Goal: Information Seeking & Learning: Learn about a topic

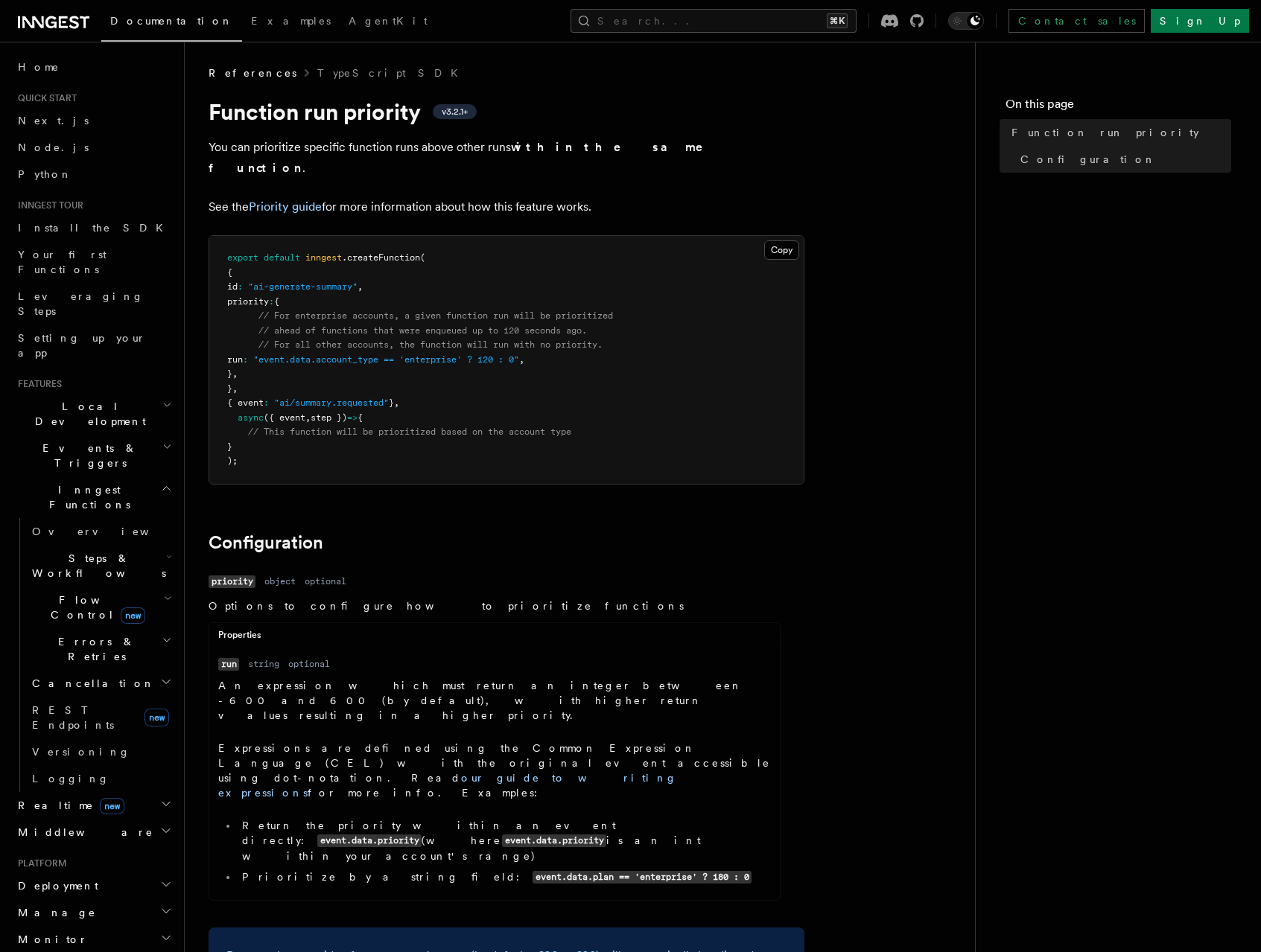
click at [69, 879] on span "Deployment" at bounding box center [54, 886] width 86 height 15
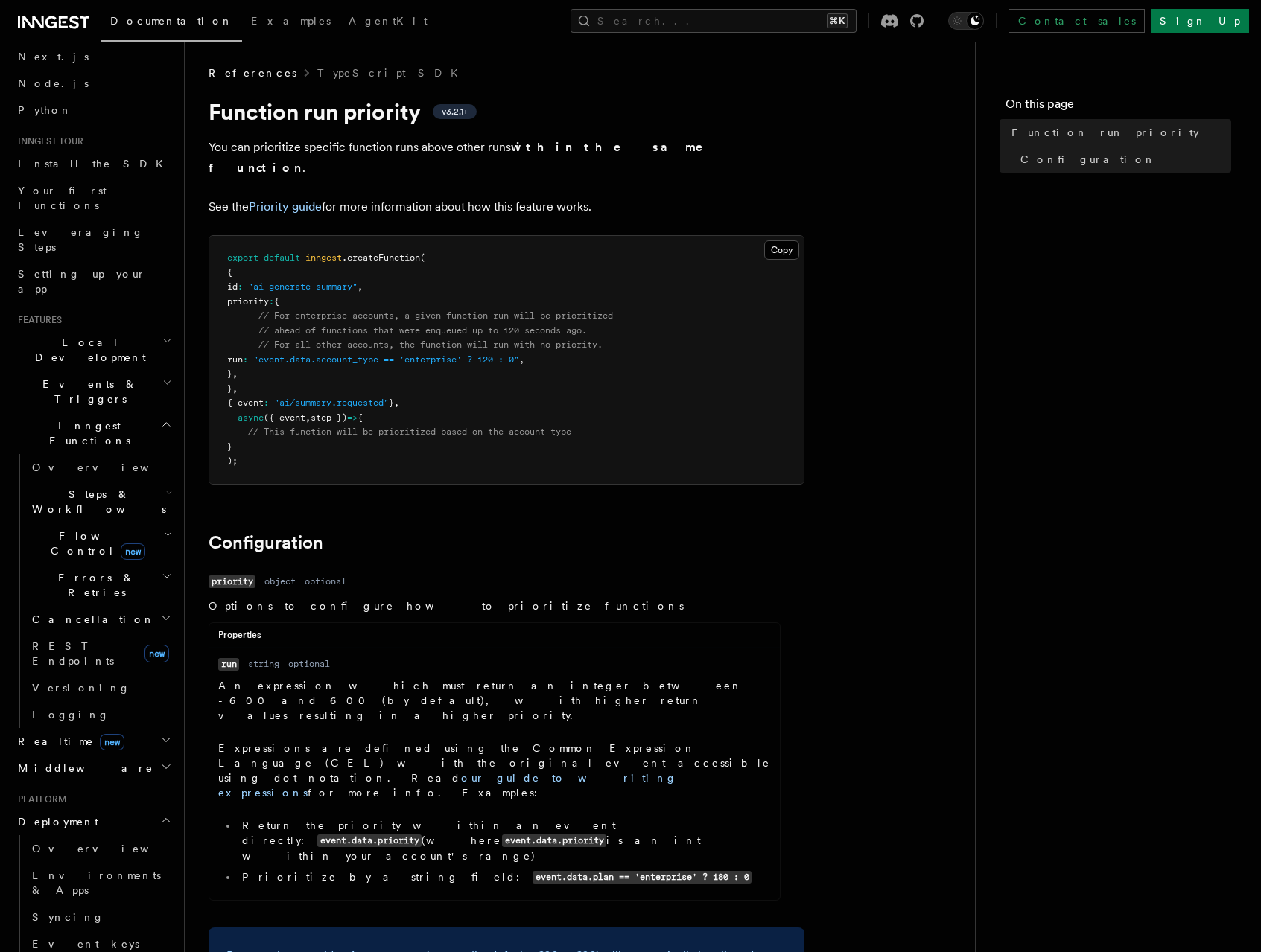
scroll to position [131, 0]
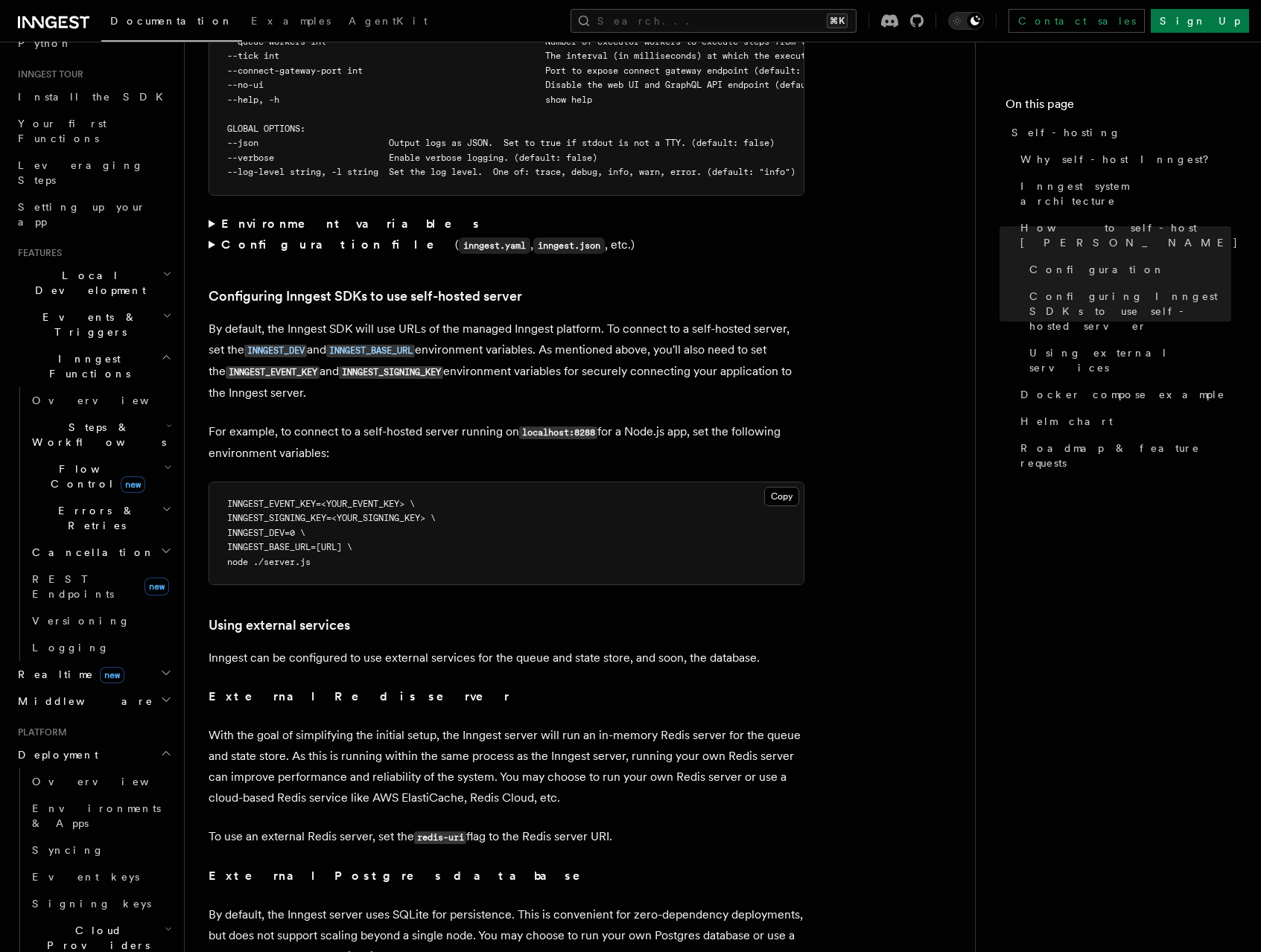
scroll to position [3017, 0]
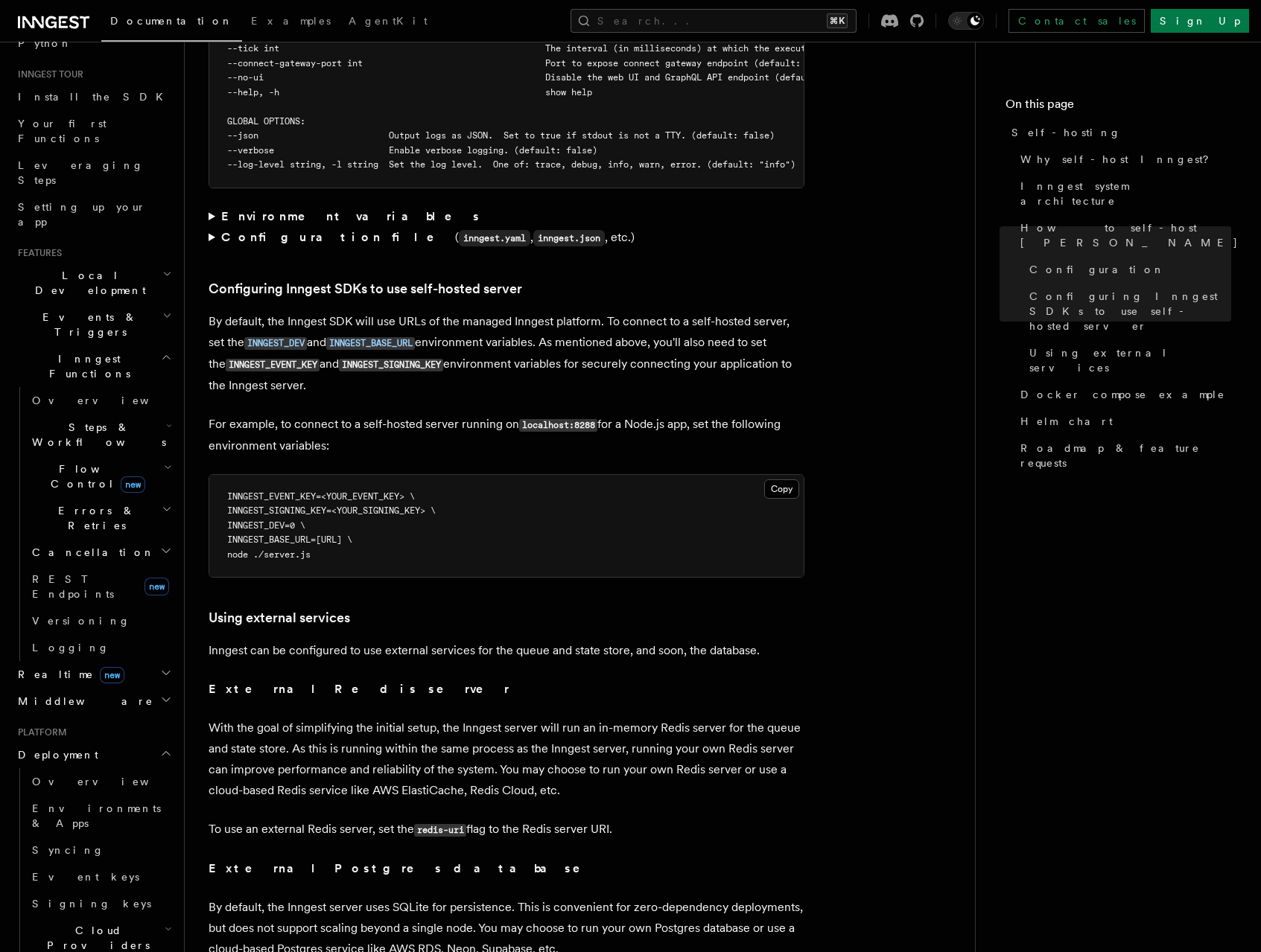
click at [557, 279] on h3 "Configuring Inngest SDKs to use self-hosted server" at bounding box center [506, 289] width 596 height 20
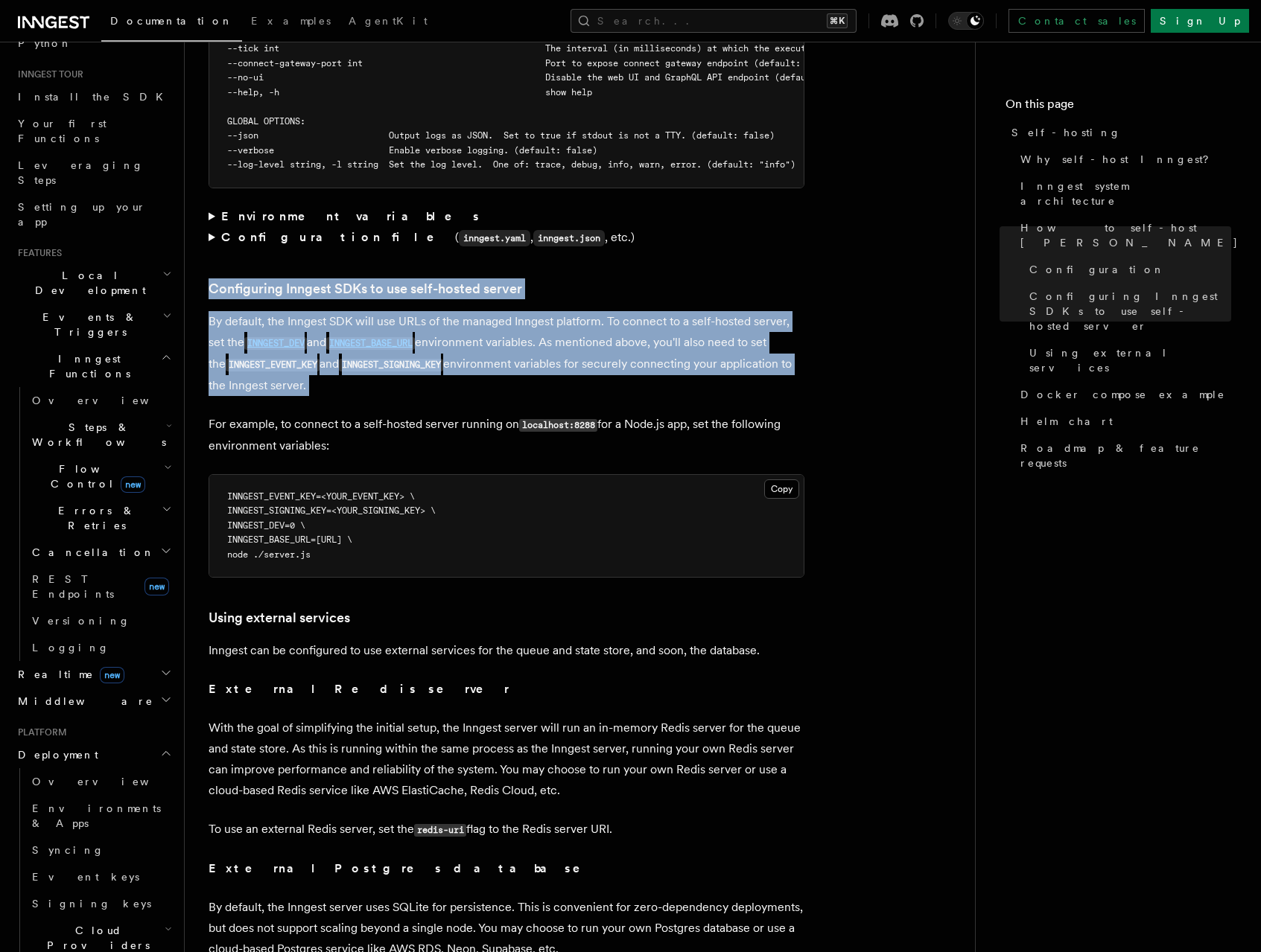
drag, startPoint x: 557, startPoint y: 249, endPoint x: 560, endPoint y: 343, distance: 94.0
click at [560, 343] on article "Platform Deployment Self-hosting Self-hosting support for Inngest is supported …" at bounding box center [580, 231] width 743 height 6365
copy article "Configuring Inngest SDKs to use self-hosted server By default, the Inngest SDK …"
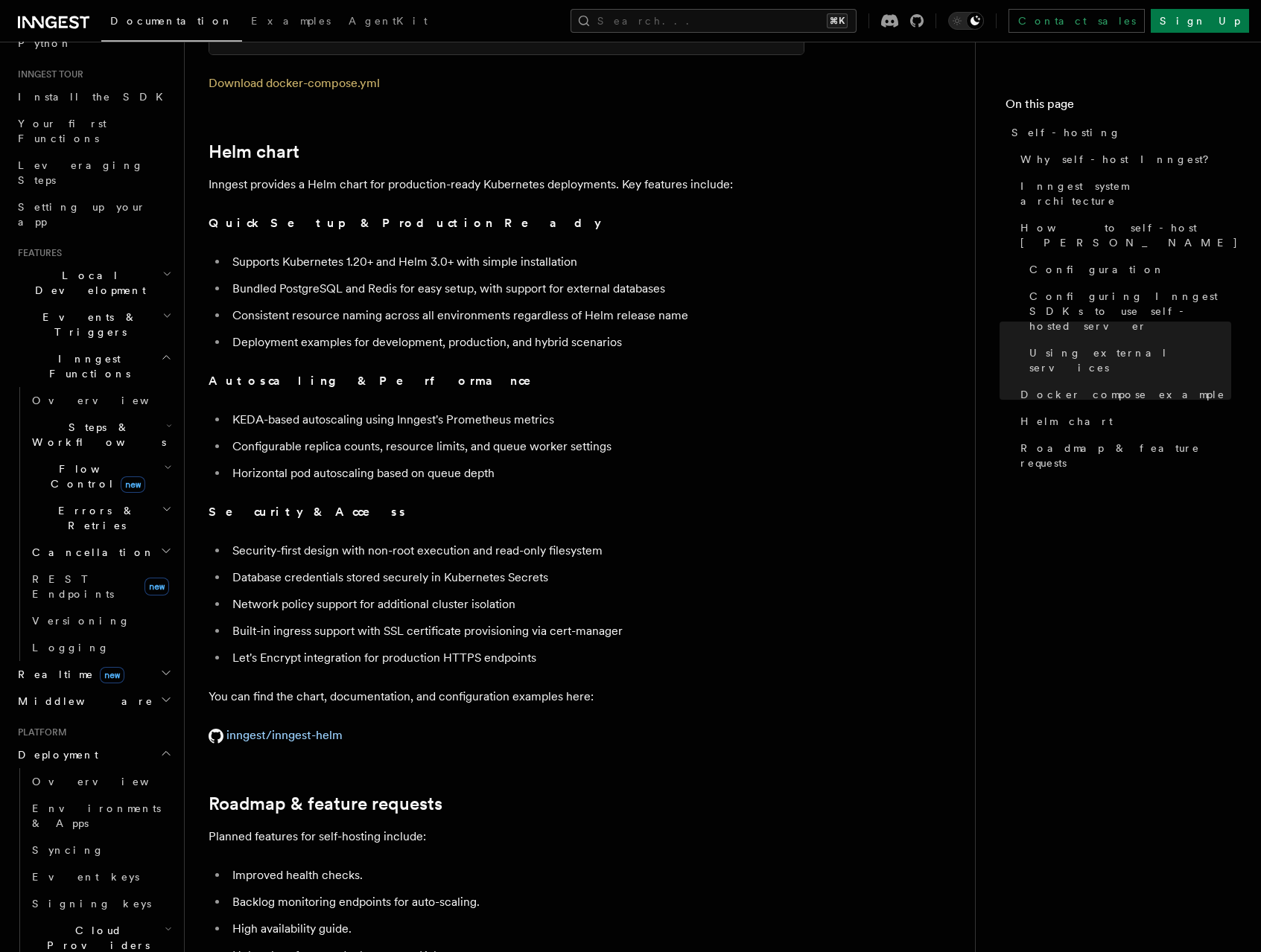
scroll to position [5448, 0]
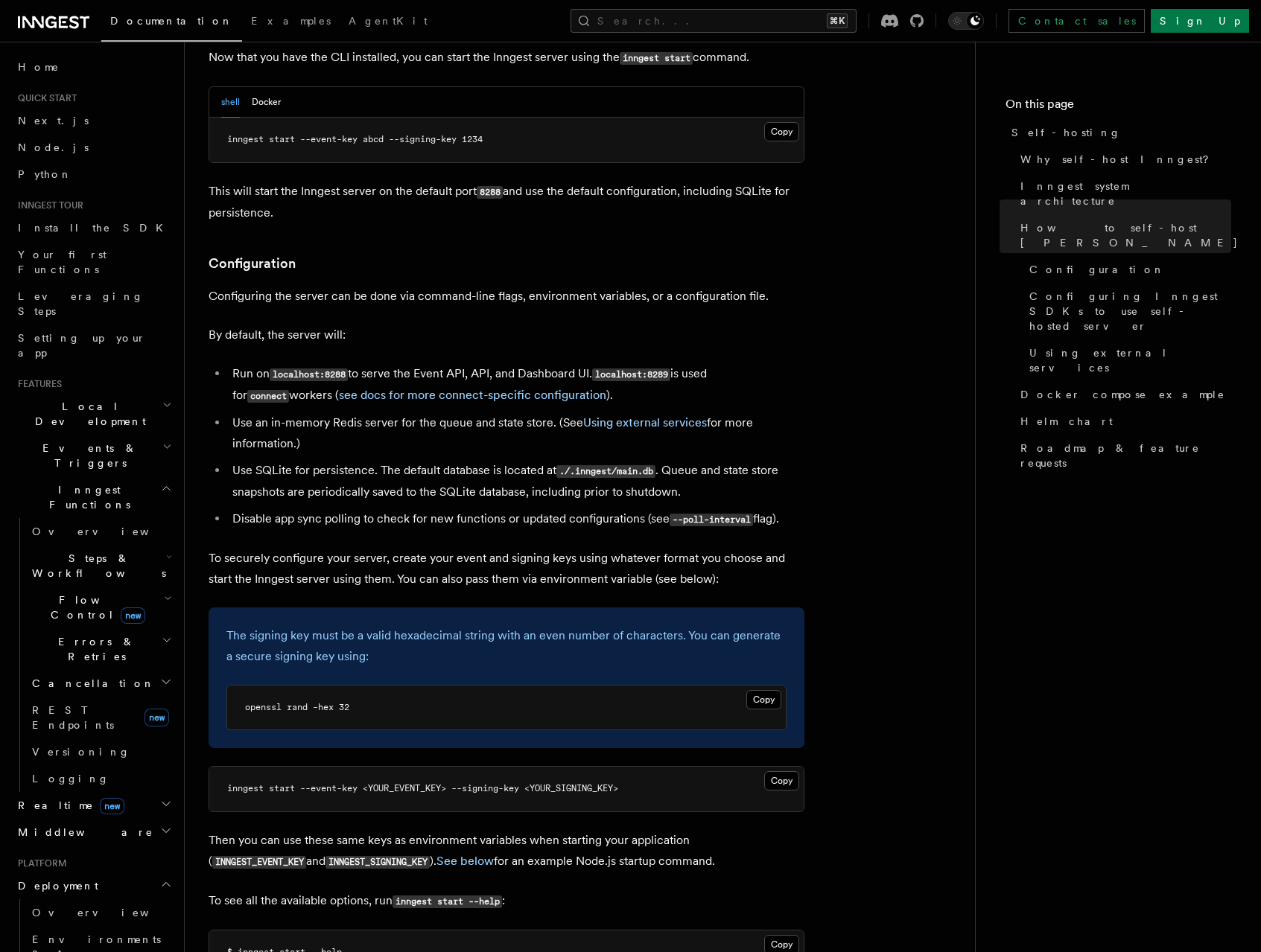
click at [385, 509] on li "Disable app sync polling to check for new functions or updated configurations (…" at bounding box center [516, 519] width 576 height 21
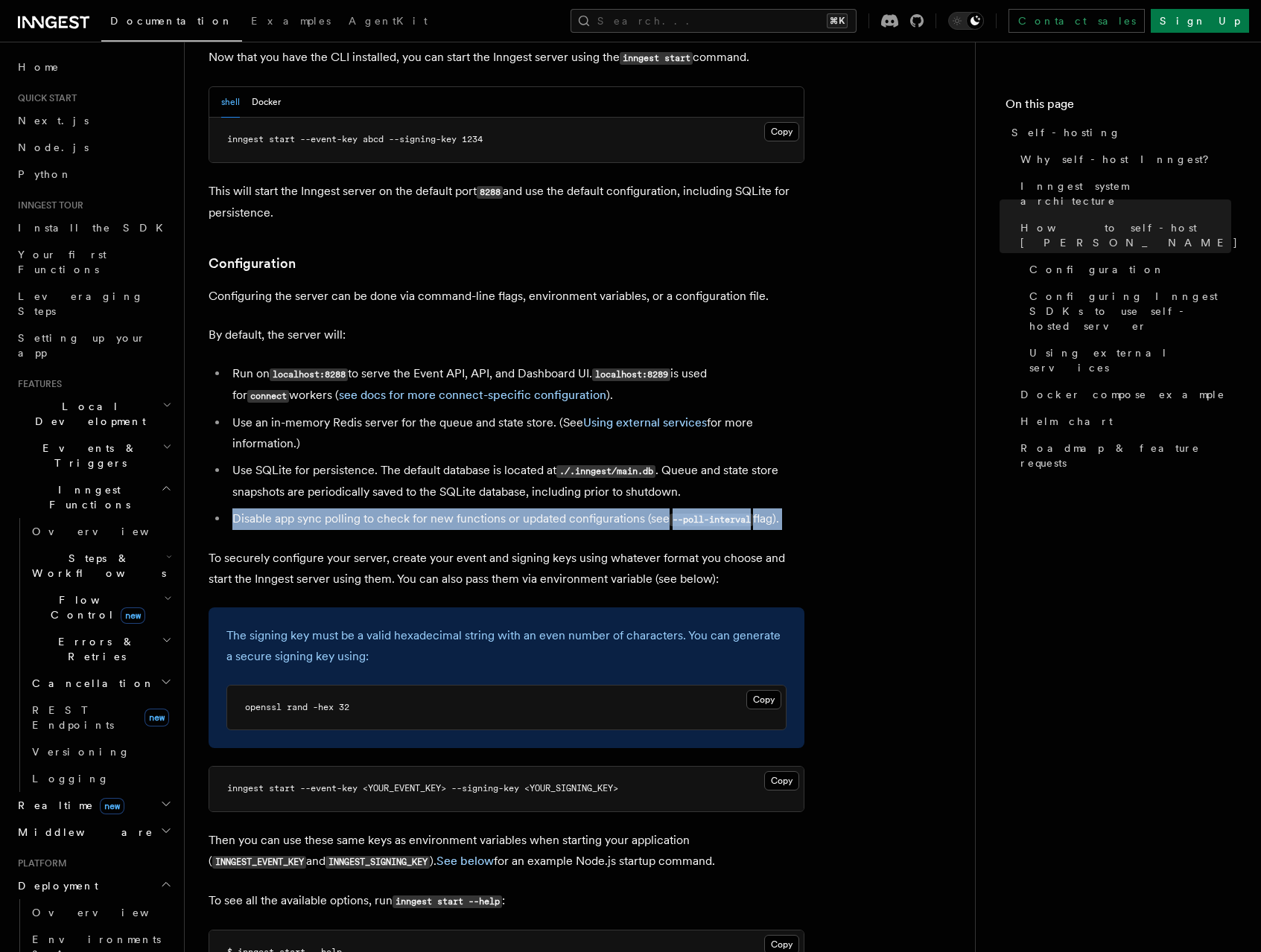
click at [385, 509] on li "Disable app sync polling to check for new functions or updated configurations (…" at bounding box center [516, 519] width 576 height 21
copy article "Disable app sync polling to check for new functions or updated configurations (…"
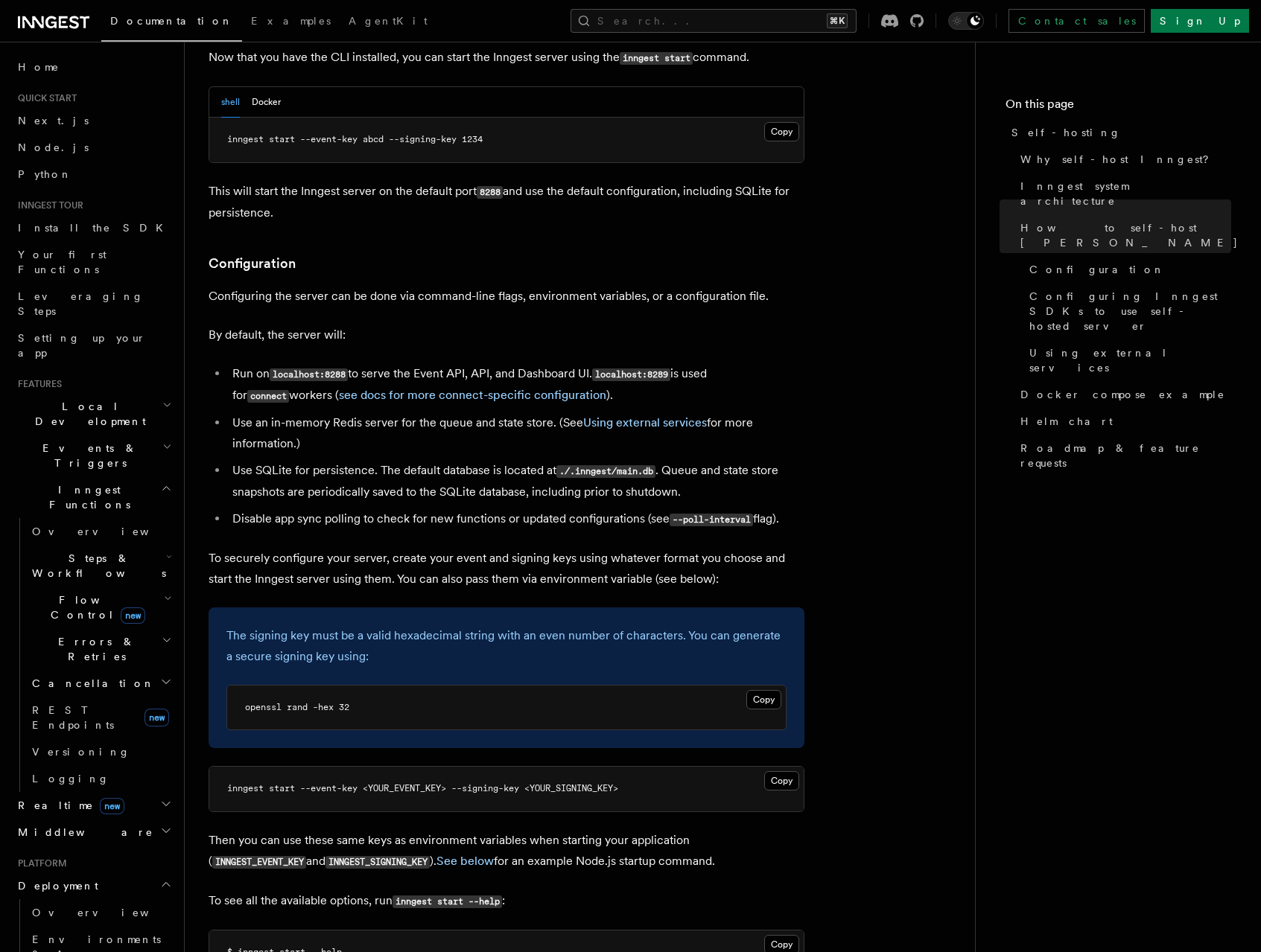
click at [350, 253] on h3 "Configuration" at bounding box center [506, 263] width 596 height 20
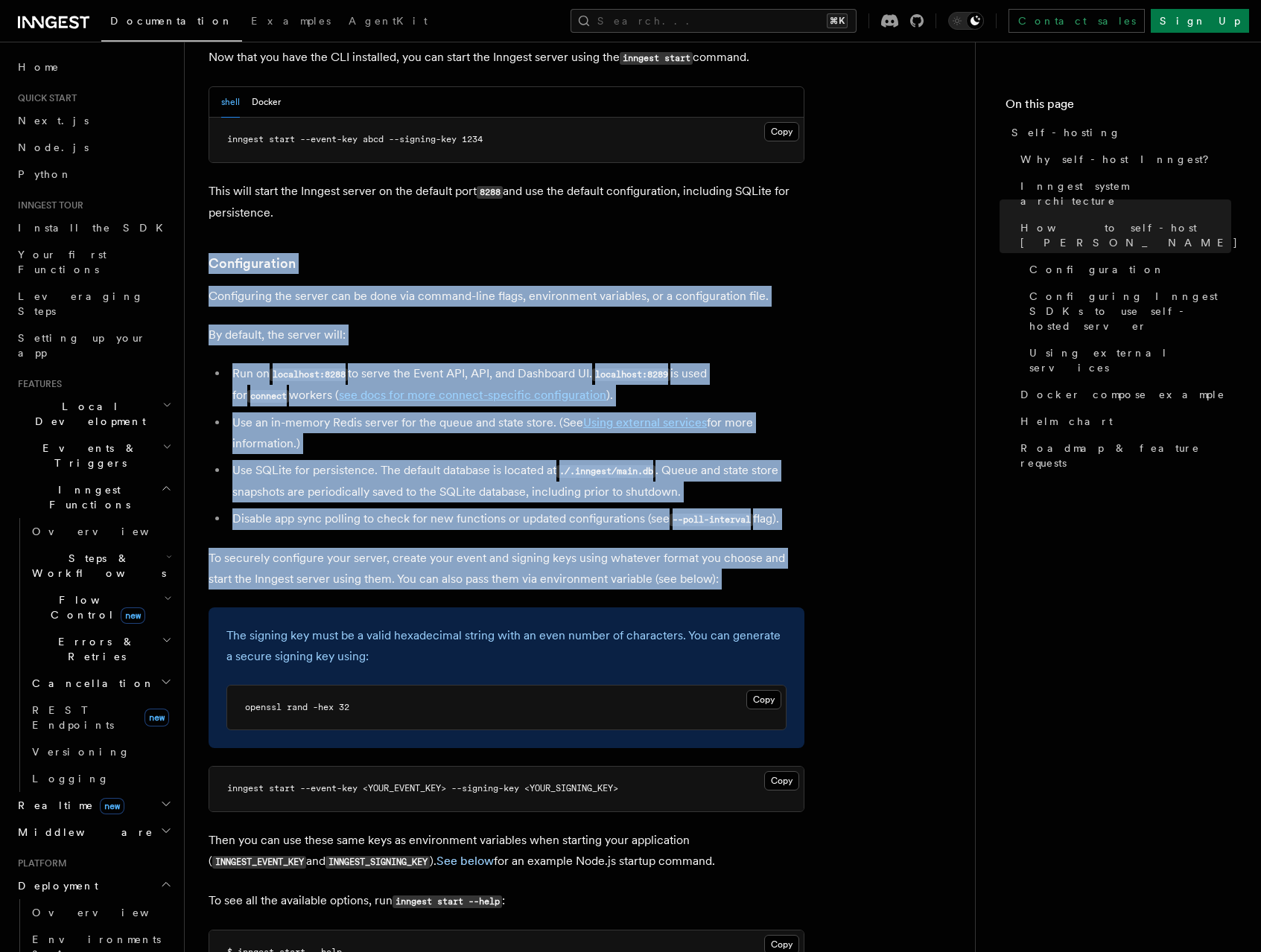
drag, startPoint x: 350, startPoint y: 219, endPoint x: 348, endPoint y: 526, distance: 307.0
copy article "Configuration Configuring the server can be done via command-line flags, enviro…"
click at [547, 460] on li "Use SQLite for persistence. The default database is located at ./.inngest/main.…" at bounding box center [516, 482] width 576 height 43
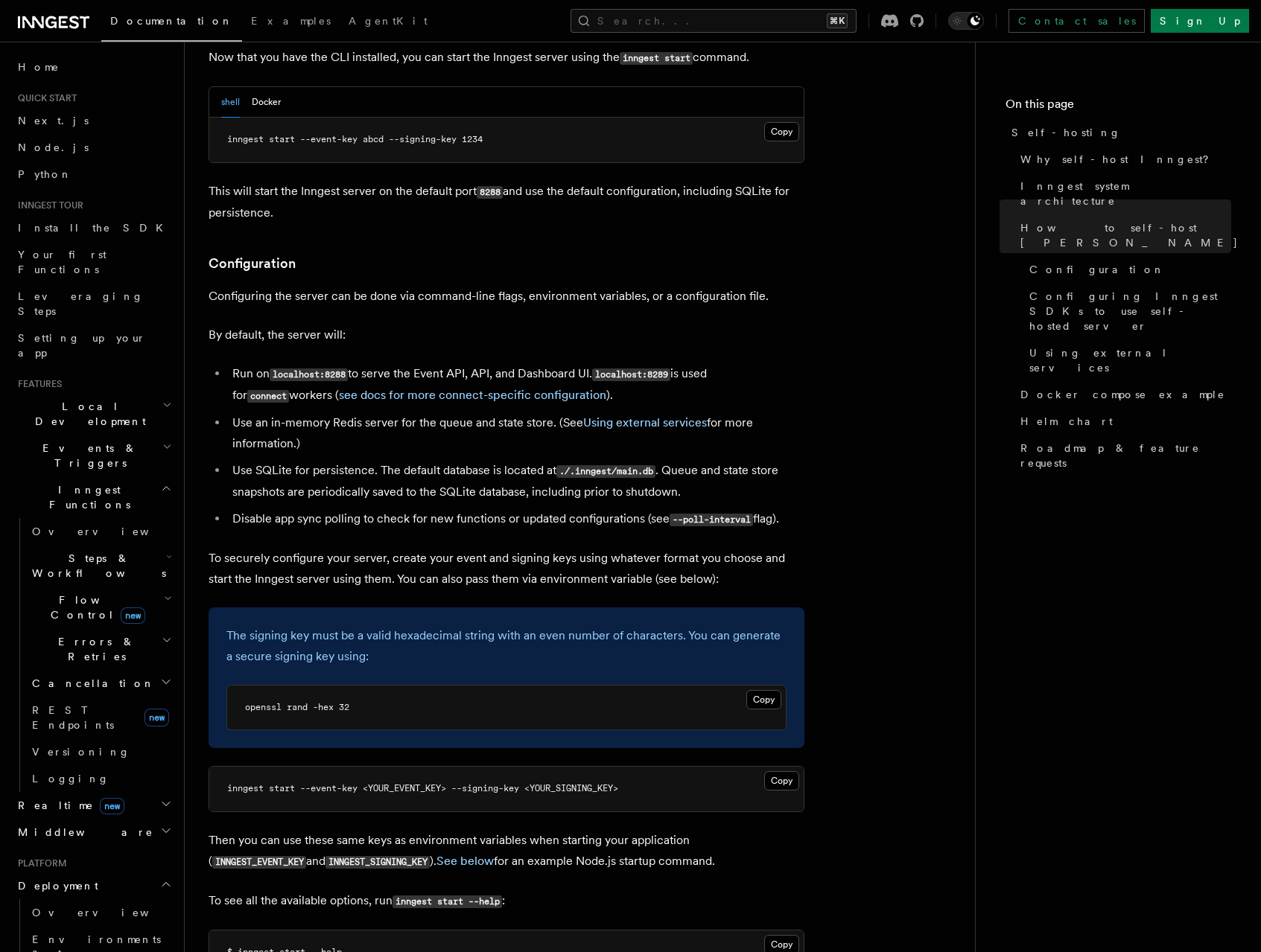
click at [595, 509] on li "Disable app sync polling to check for new functions or updated configurations (…" at bounding box center [516, 519] width 576 height 21
click at [678, 514] on code "--poll-interval" at bounding box center [712, 520] width 84 height 12
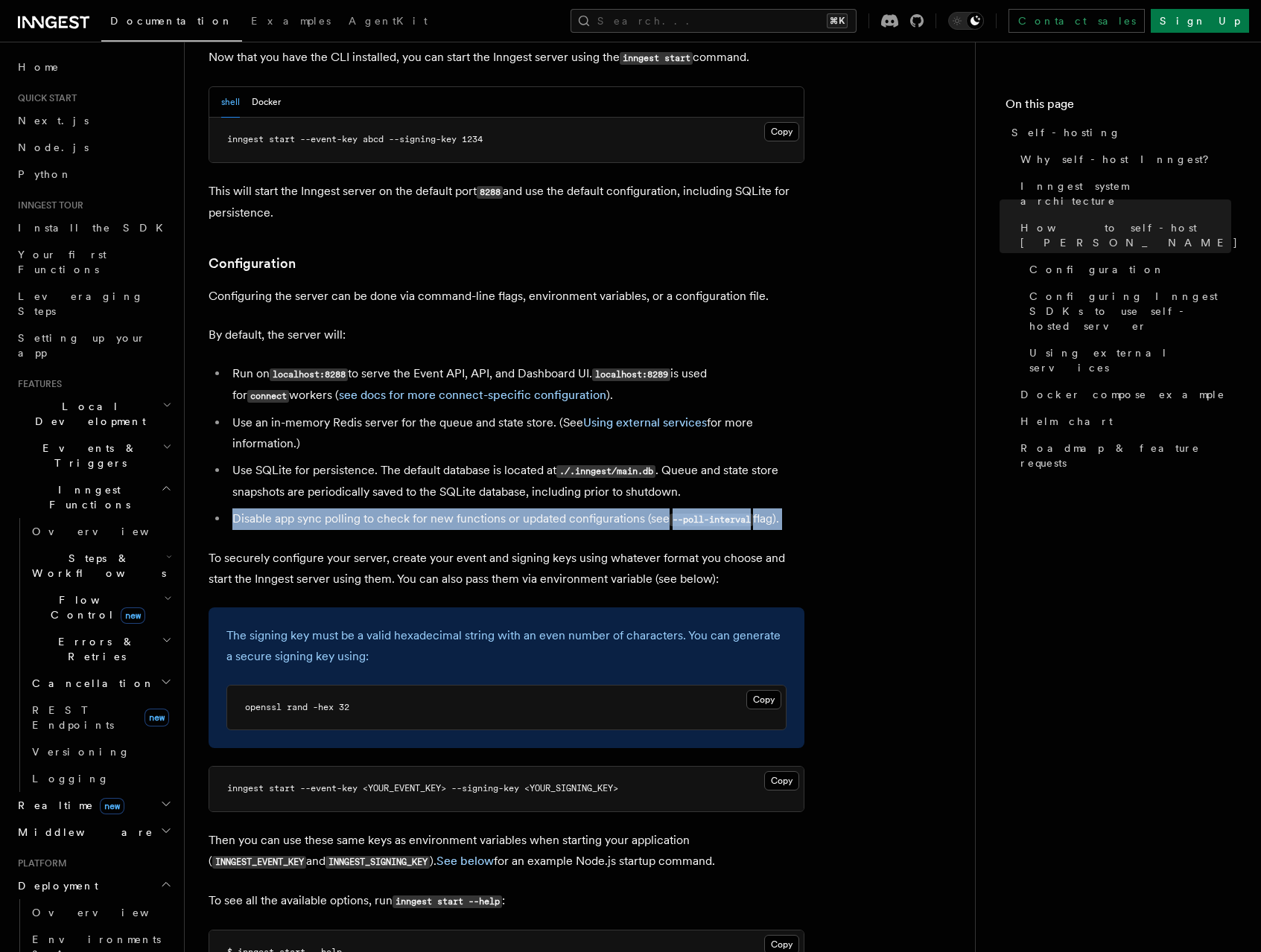
click at [678, 514] on code "--poll-interval" at bounding box center [712, 520] width 84 height 12
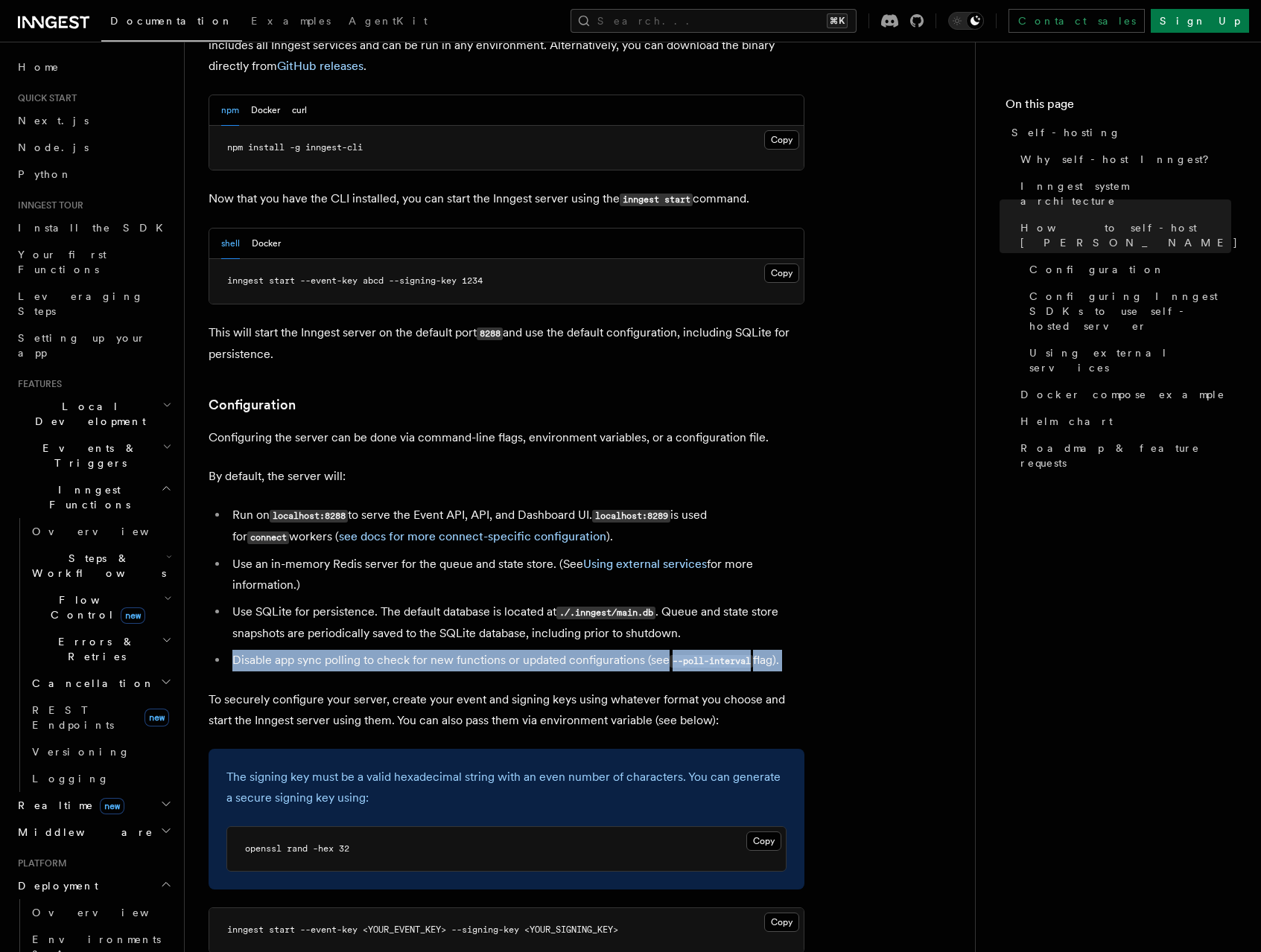
scroll to position [24, 0]
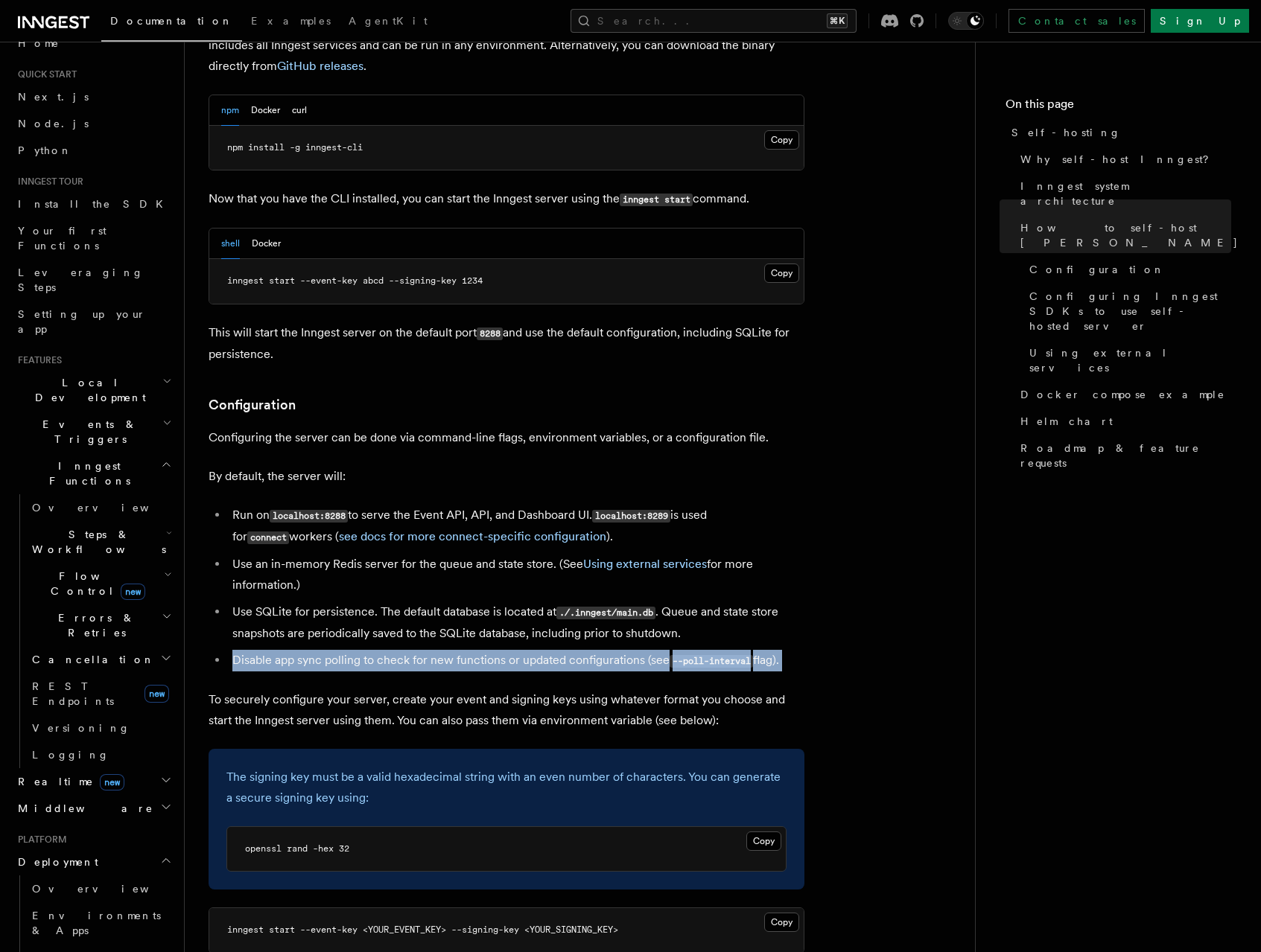
click at [139, 411] on h2 "Events & Triggers" at bounding box center [93, 432] width 163 height 42
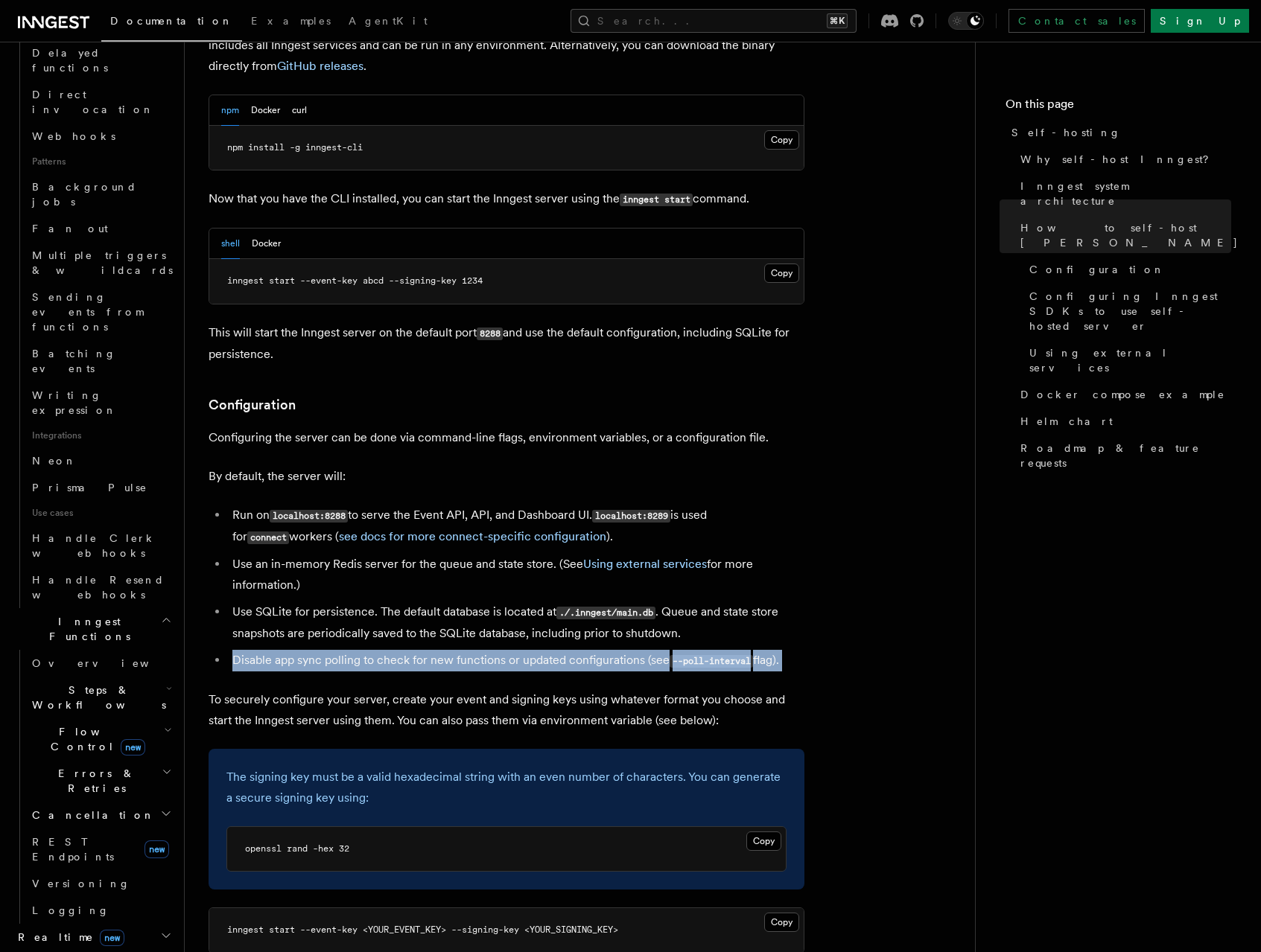
scroll to position [622, 0]
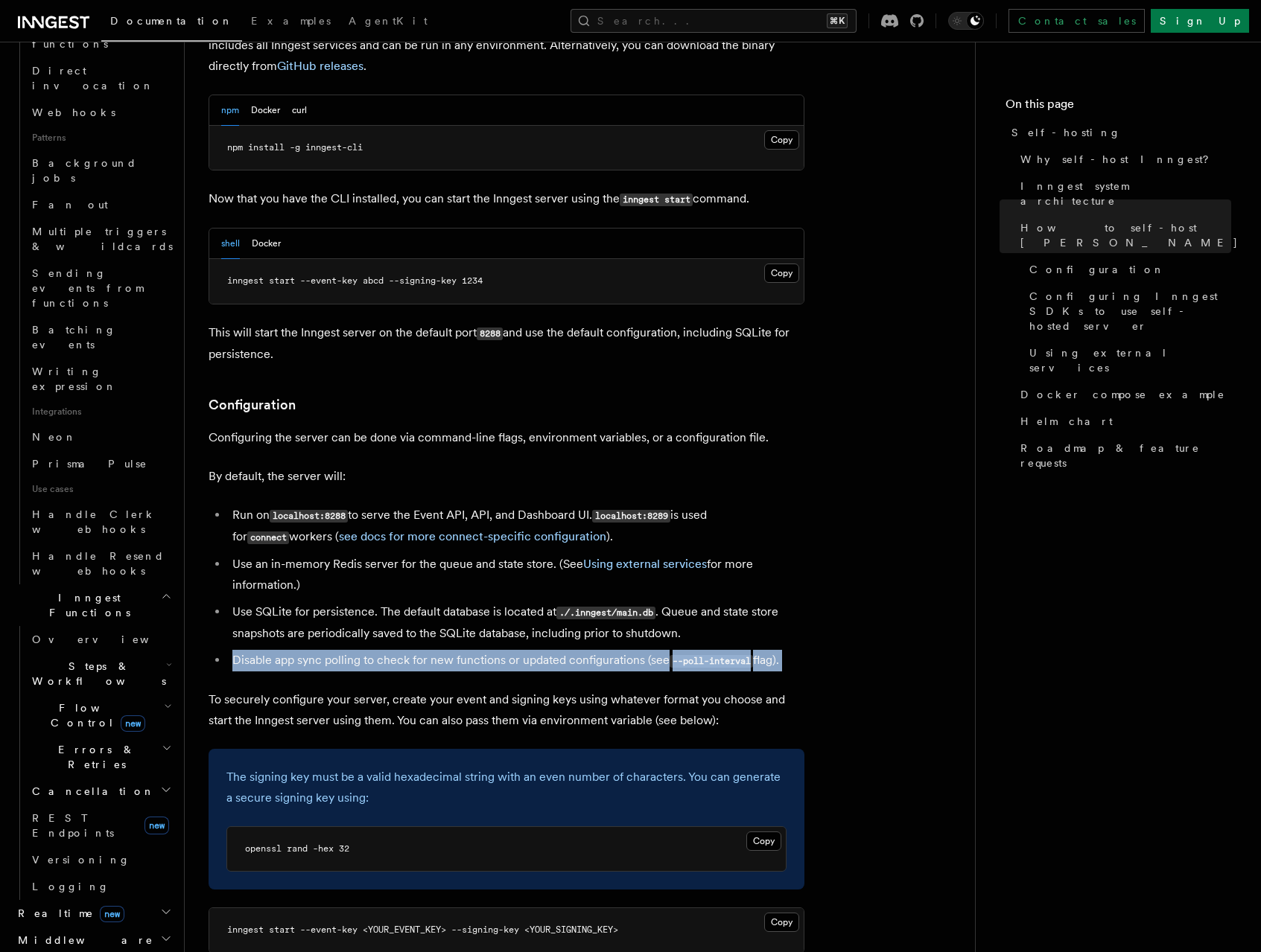
click at [166, 659] on icon "button" at bounding box center [168, 664] width 6 height 12
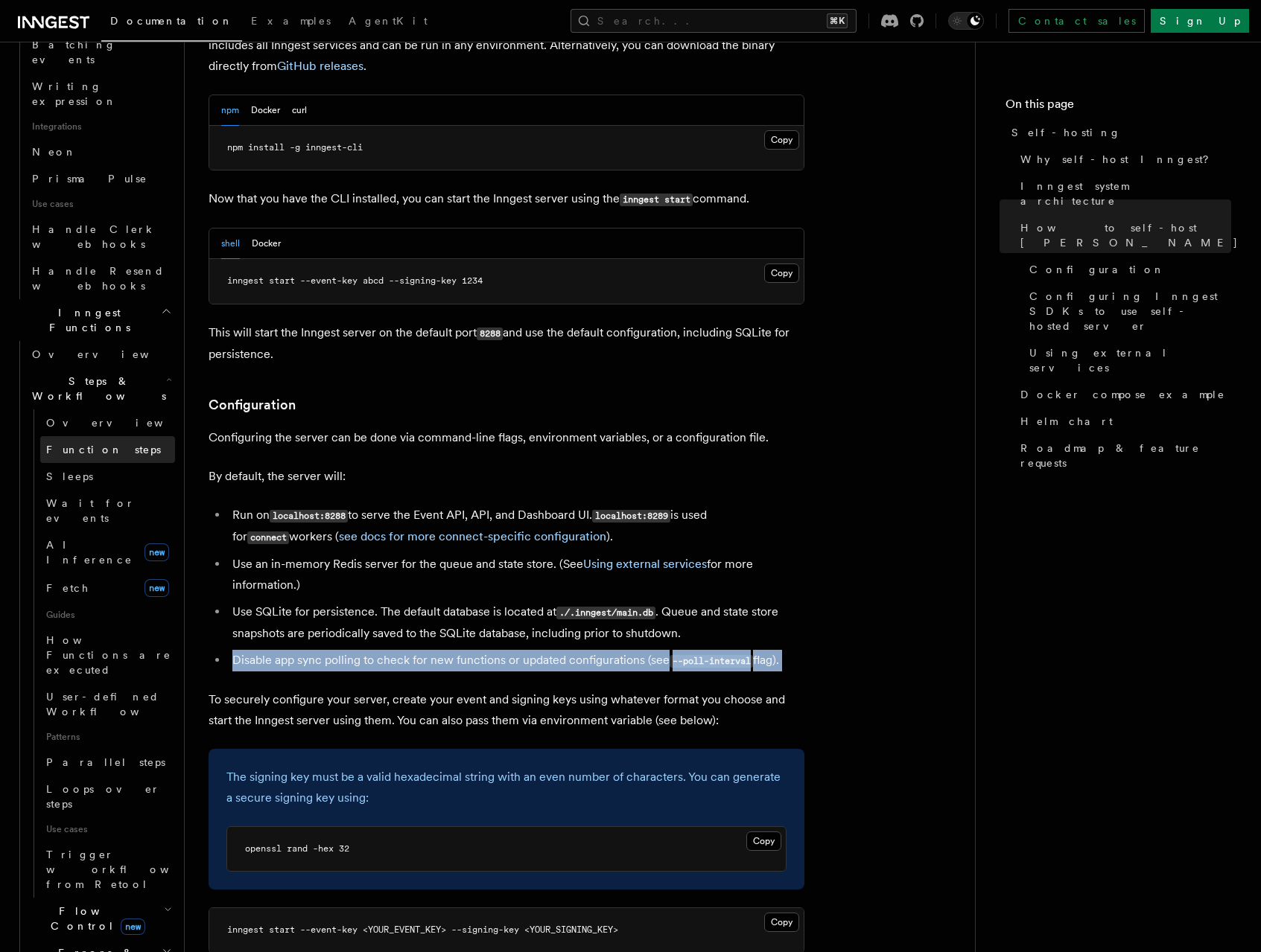
scroll to position [935, 0]
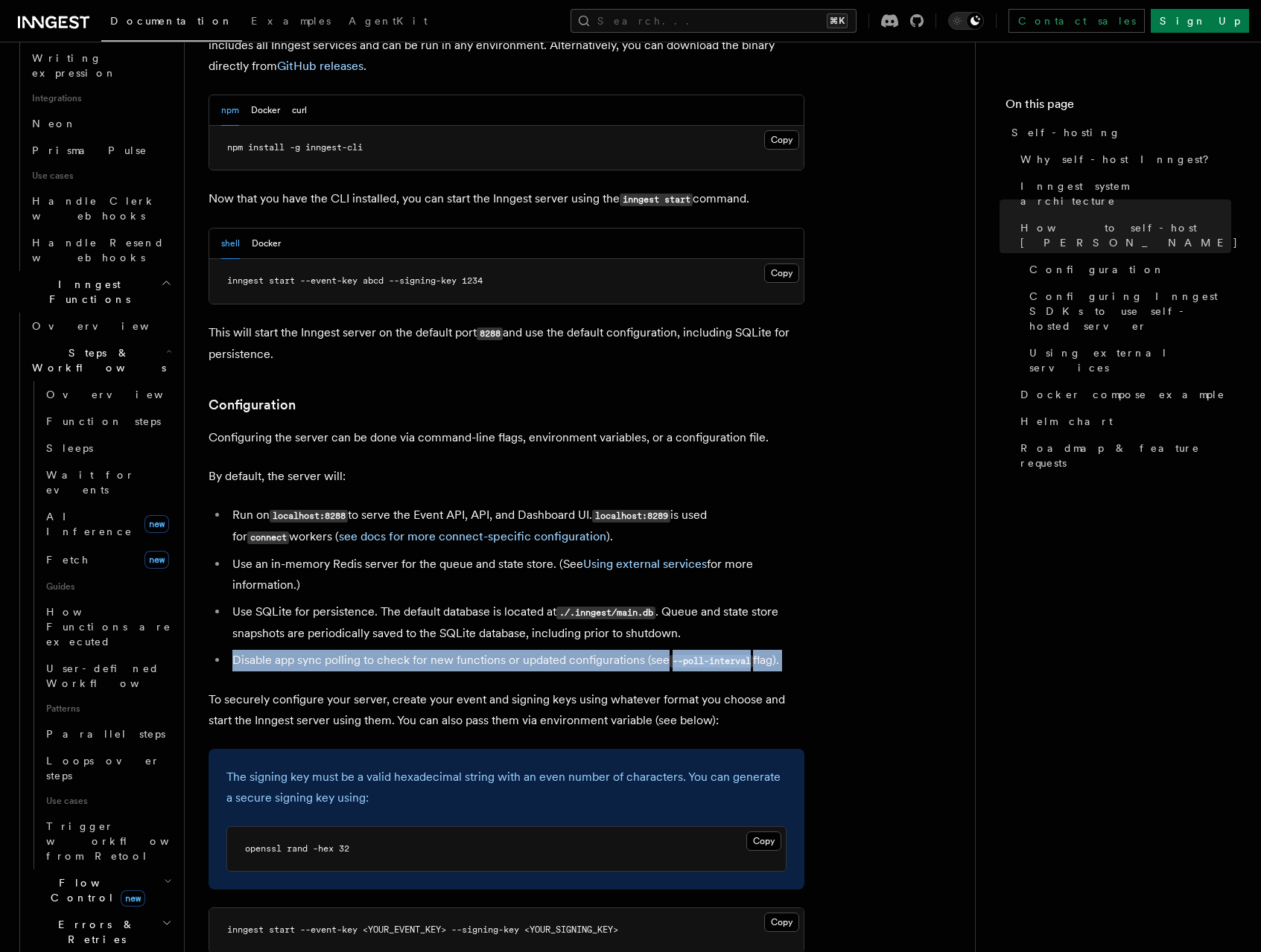
click at [138, 870] on h2 "Flow Control new" at bounding box center [100, 891] width 149 height 42
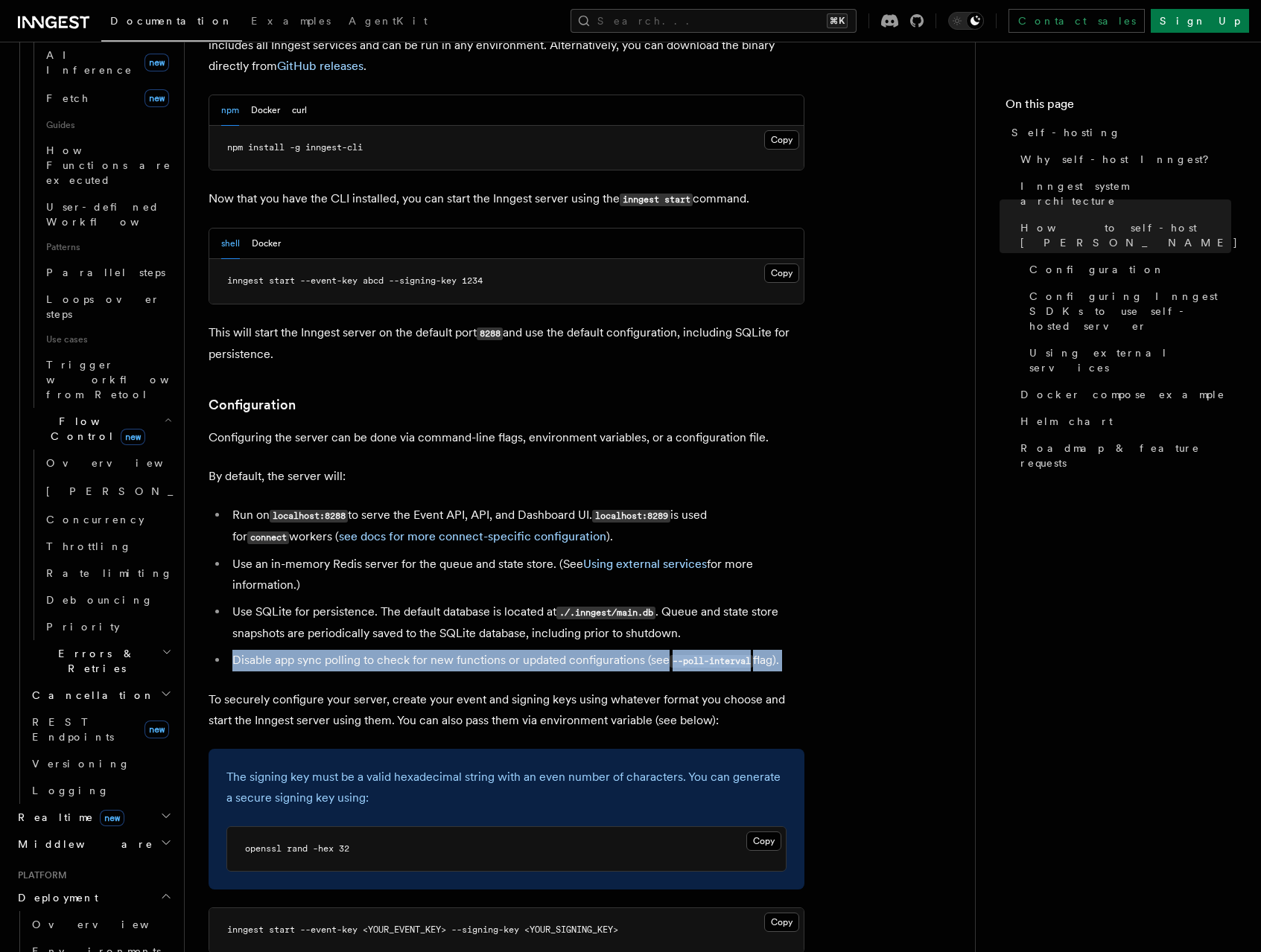
scroll to position [1398, 0]
click at [143, 910] on link "Overview" at bounding box center [100, 924] width 149 height 27
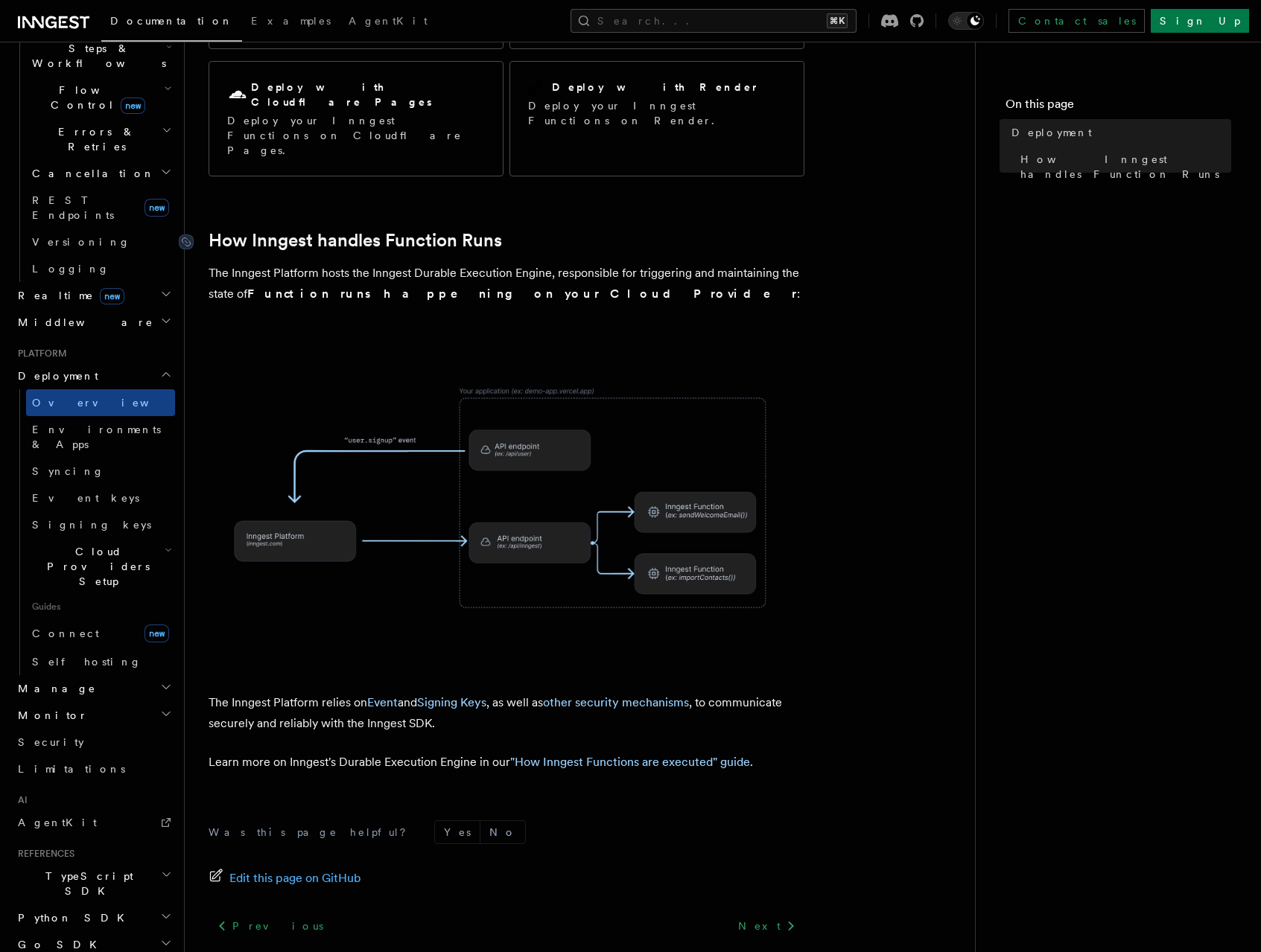
scroll to position [318, 0]
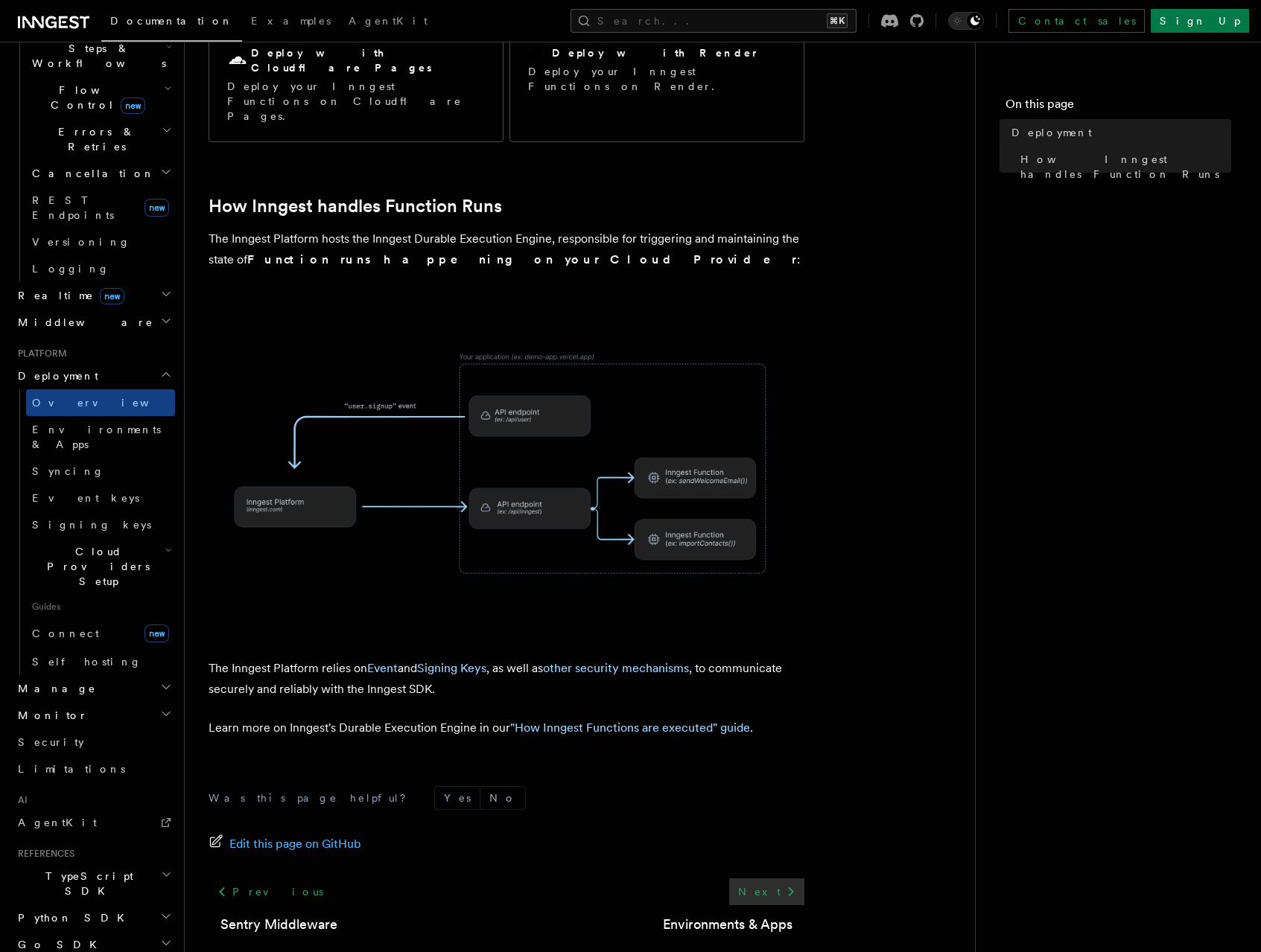
click at [770, 879] on link "Next" at bounding box center [767, 892] width 75 height 27
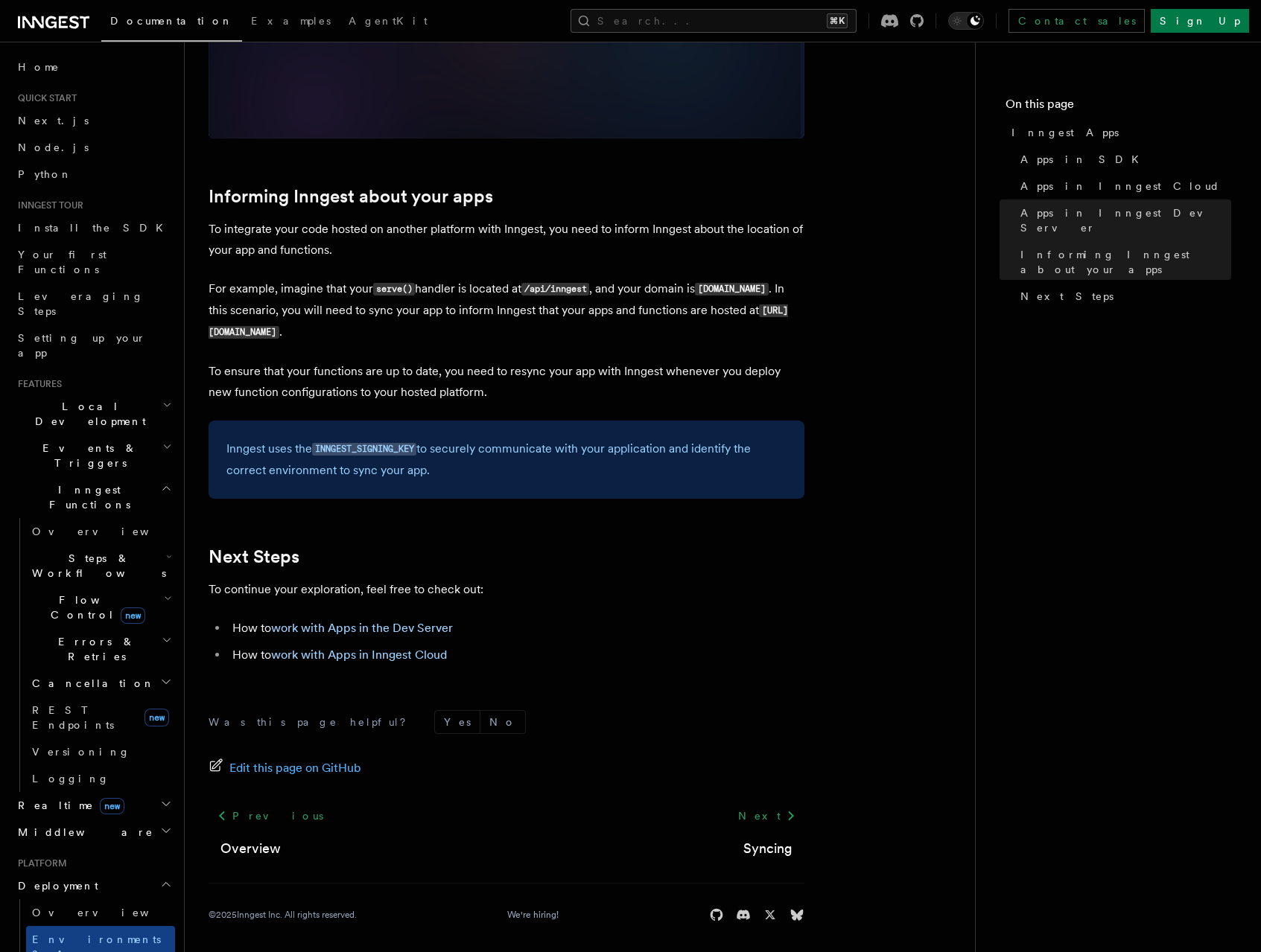
scroll to position [2124, 0]
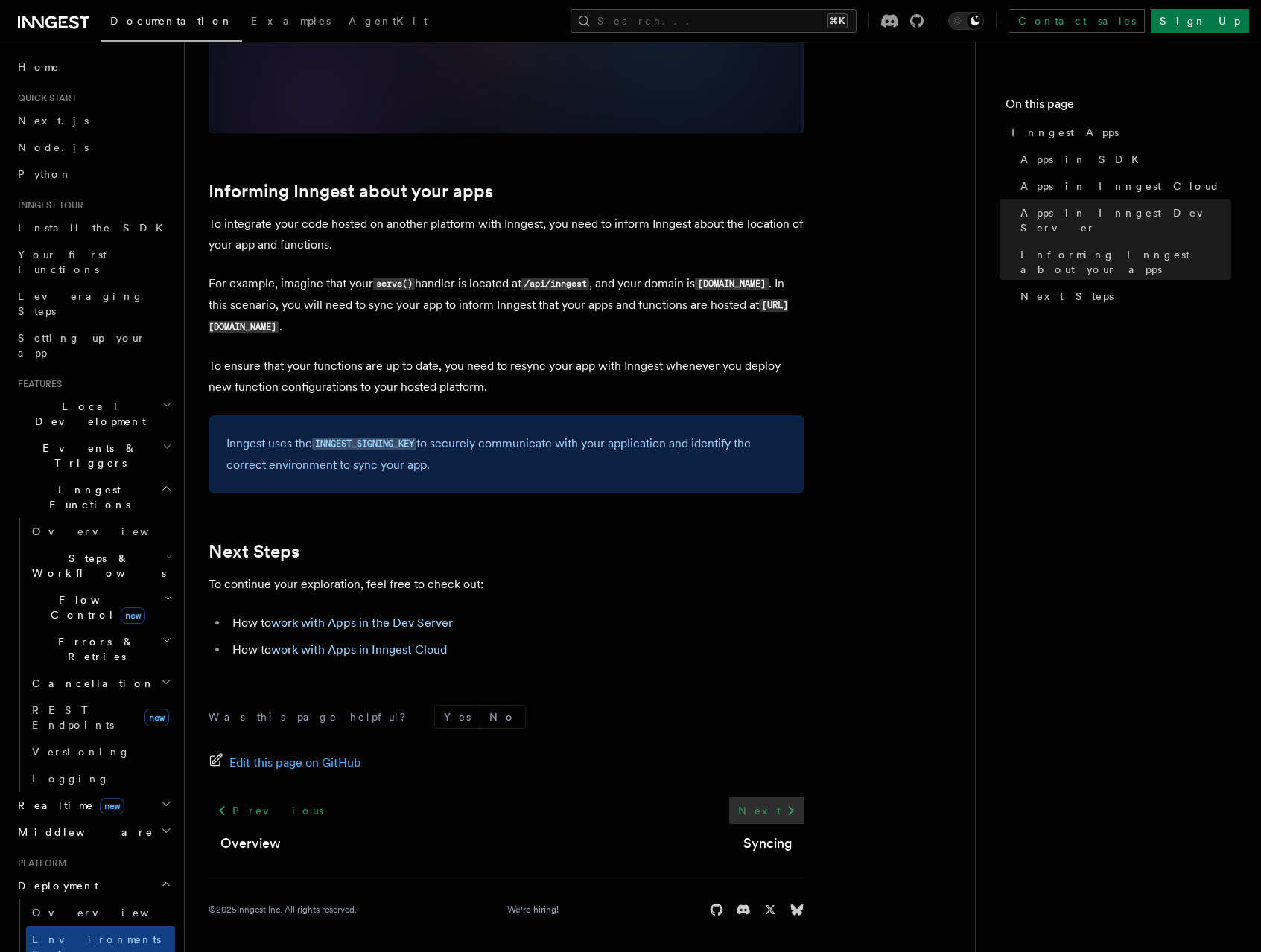
click at [762, 822] on link "Next" at bounding box center [767, 810] width 75 height 27
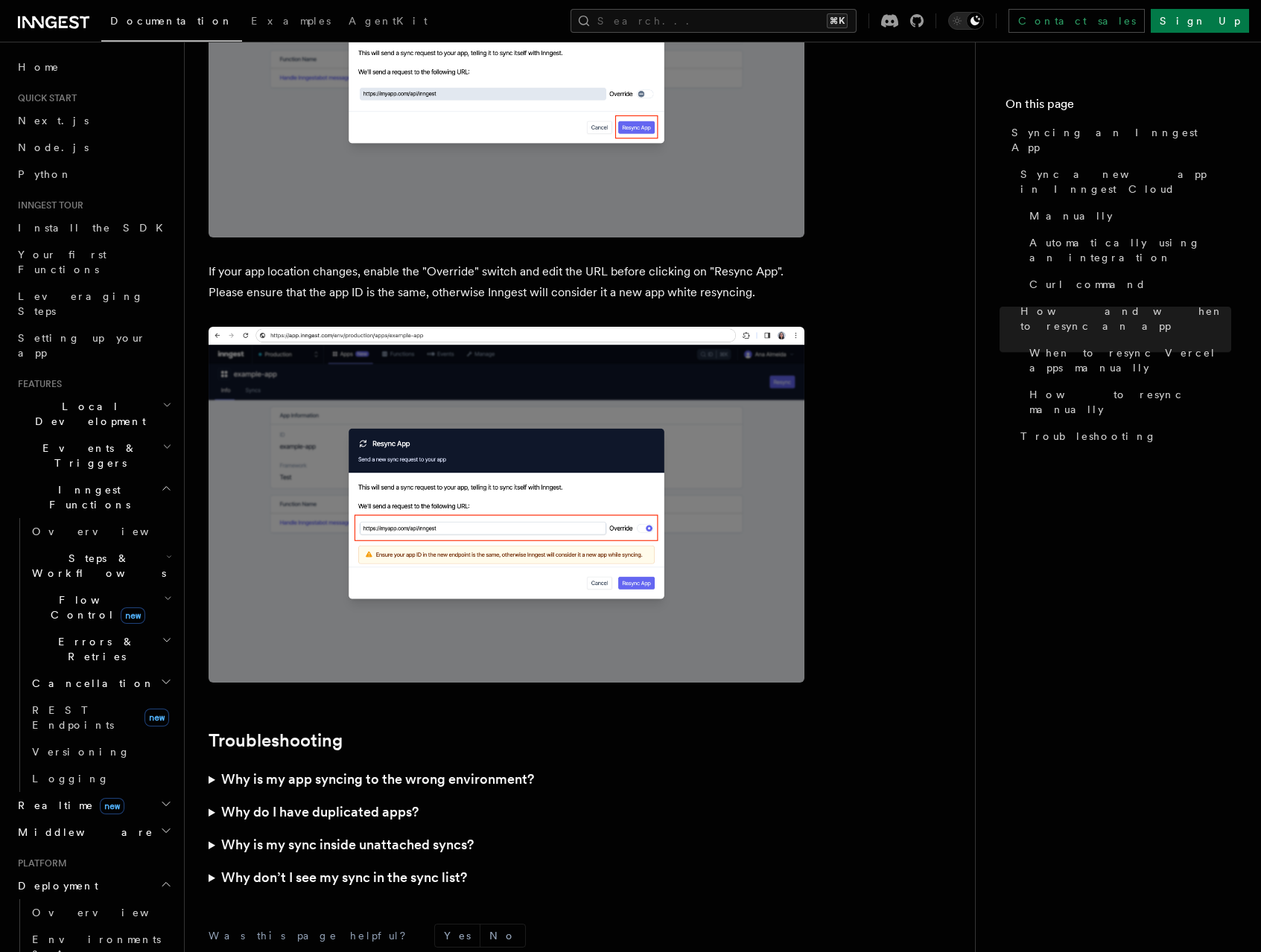
scroll to position [3815, 0]
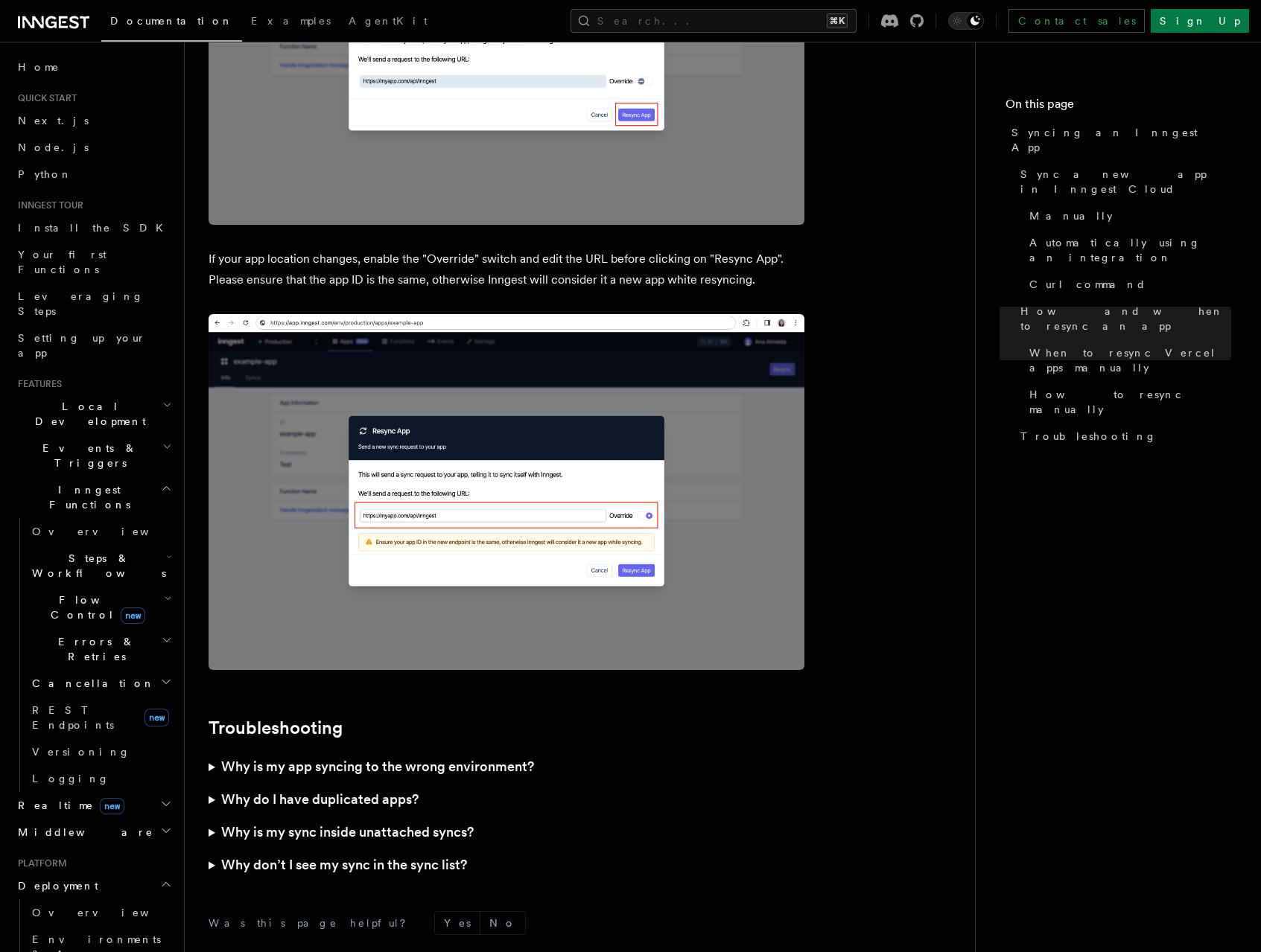
click at [476, 249] on p "If your app location changes, enable the "Override" switch and edit the URL bef…" at bounding box center [506, 269] width 596 height 42
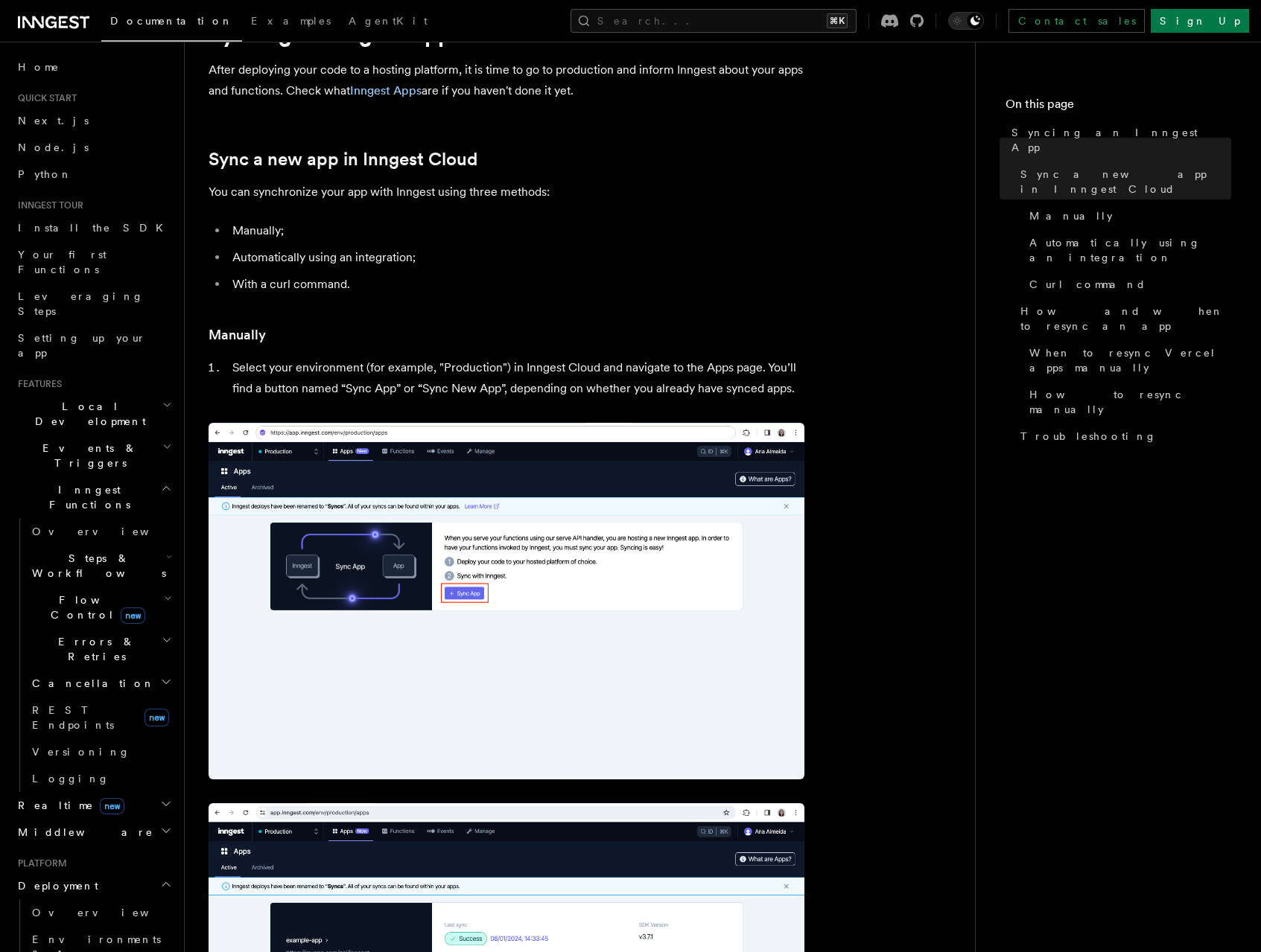
scroll to position [0, 0]
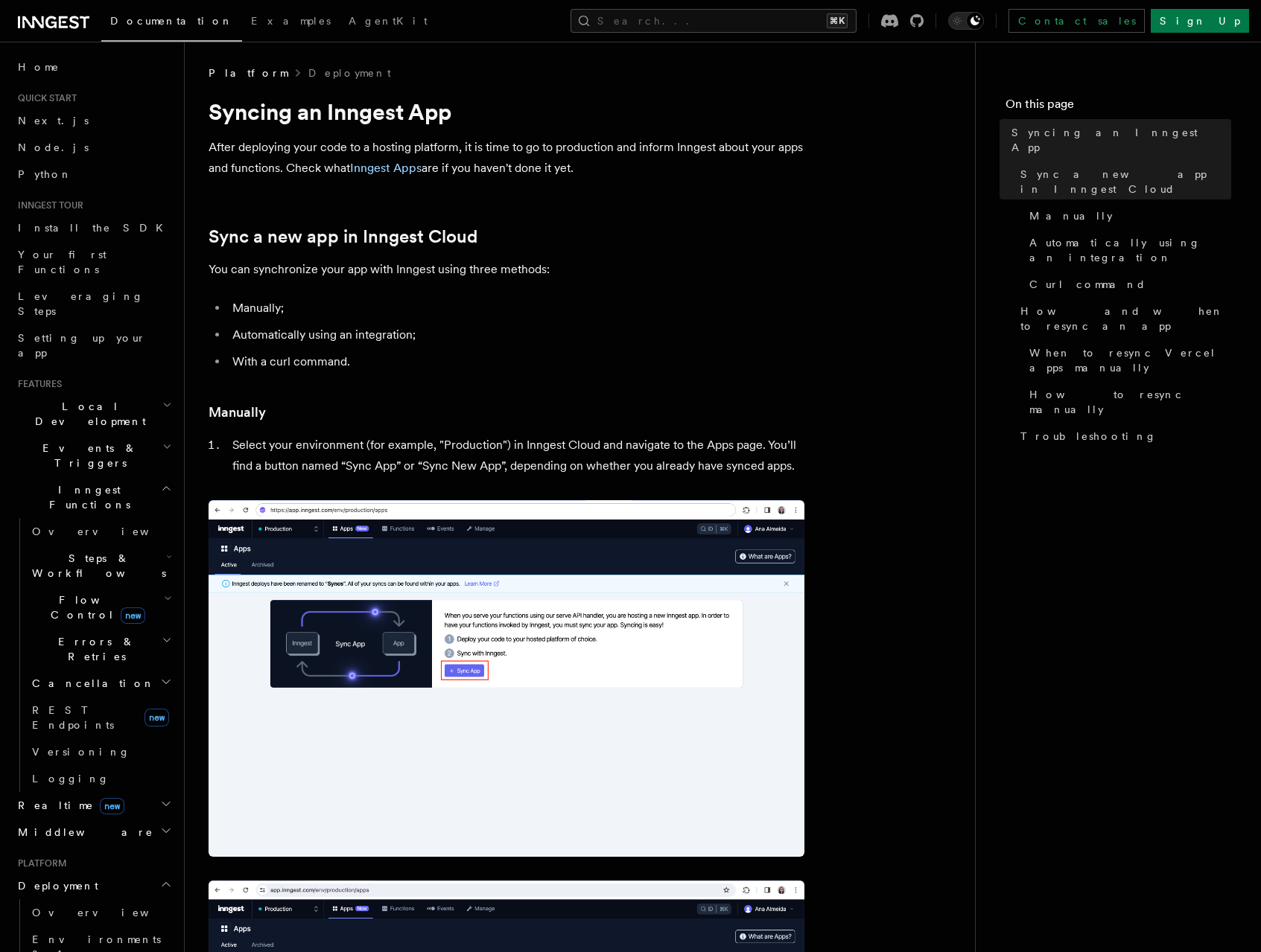
click at [525, 170] on p "After deploying your code to a hosting platform, it is time to go to production…" at bounding box center [506, 158] width 596 height 42
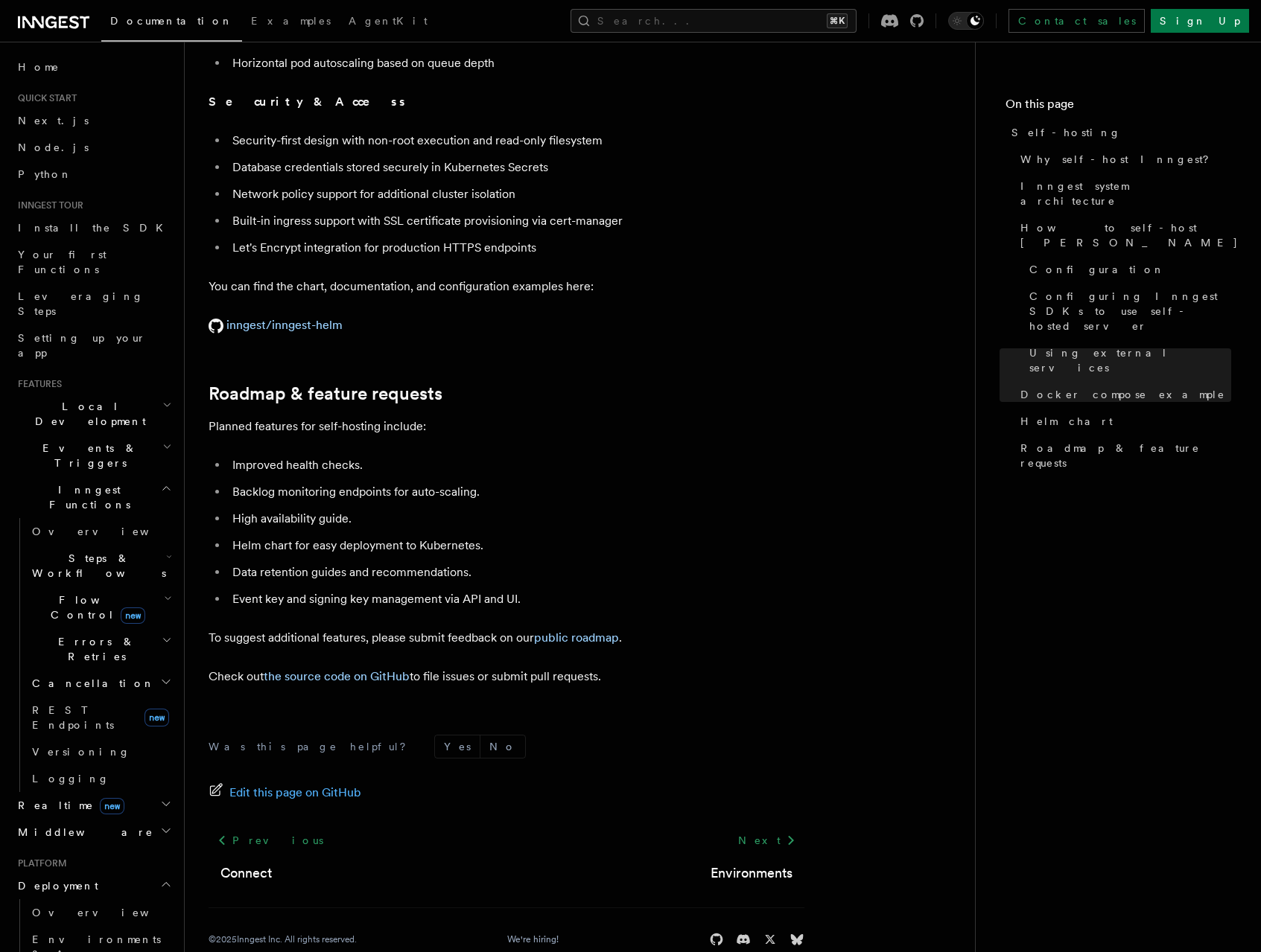
scroll to position [131, 0]
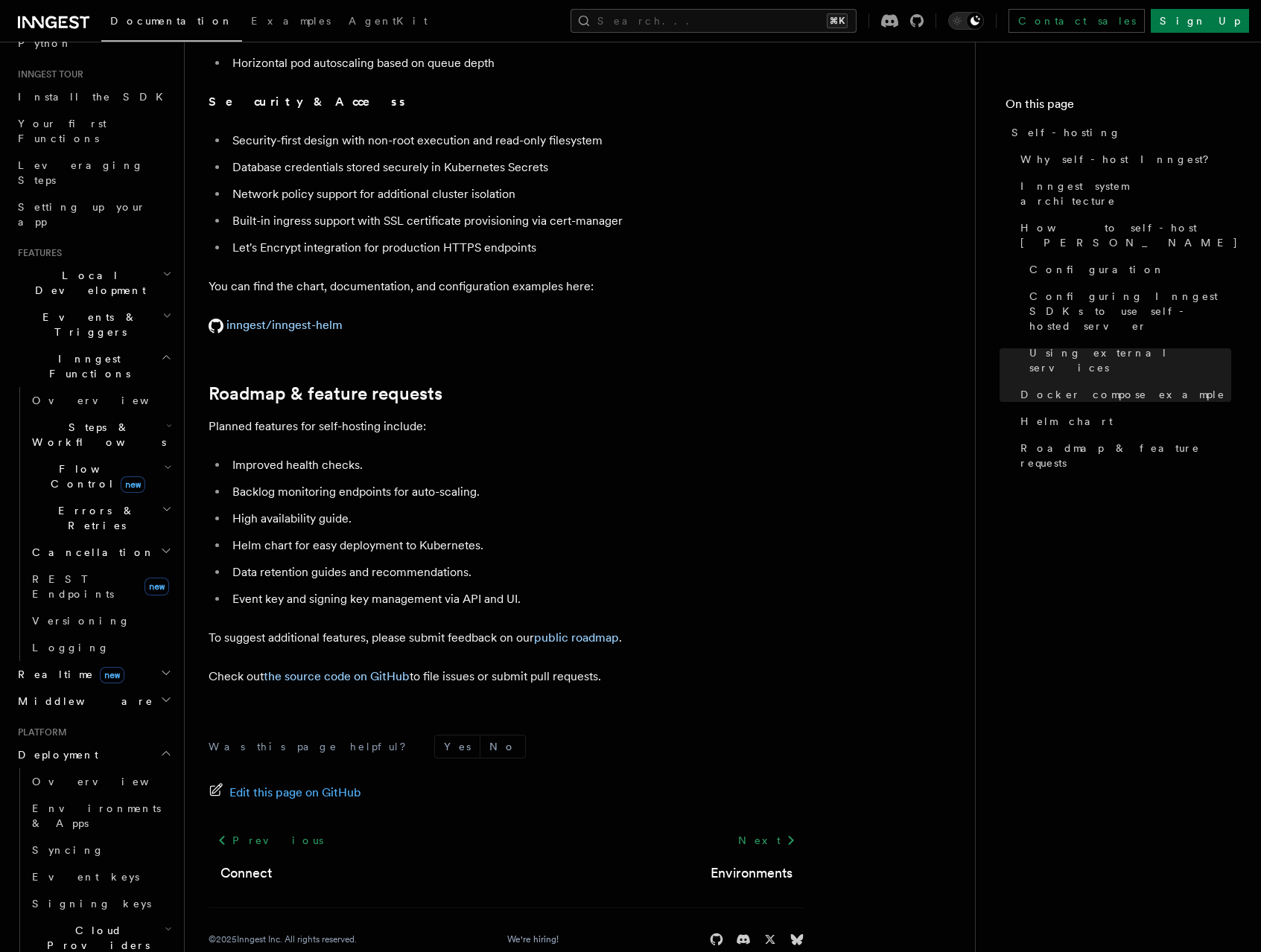
click at [474, 416] on p "Planned features for self-hosting include:" at bounding box center [506, 426] width 596 height 20
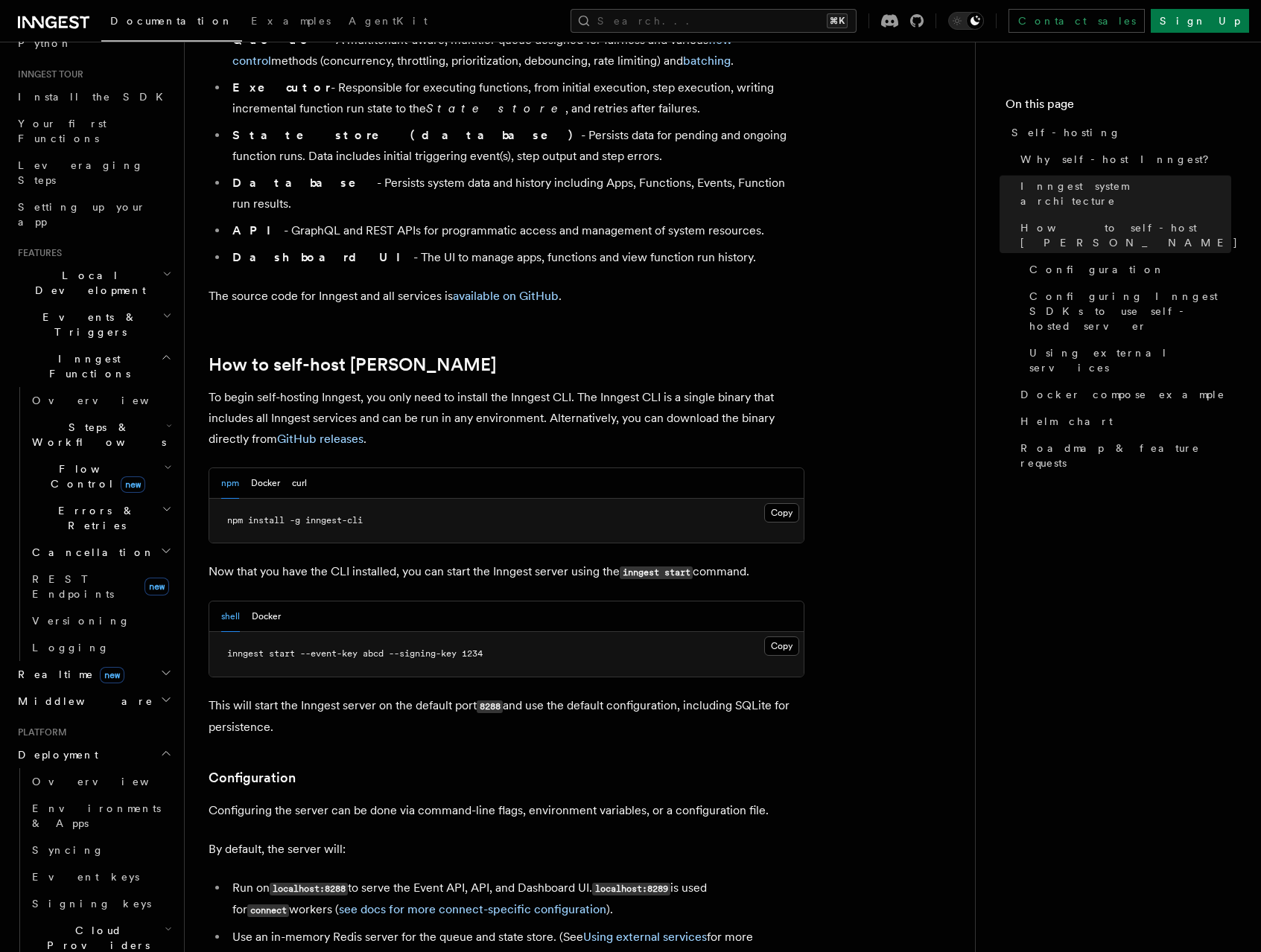
scroll to position [881, 0]
